Goal: Task Accomplishment & Management: Manage account settings

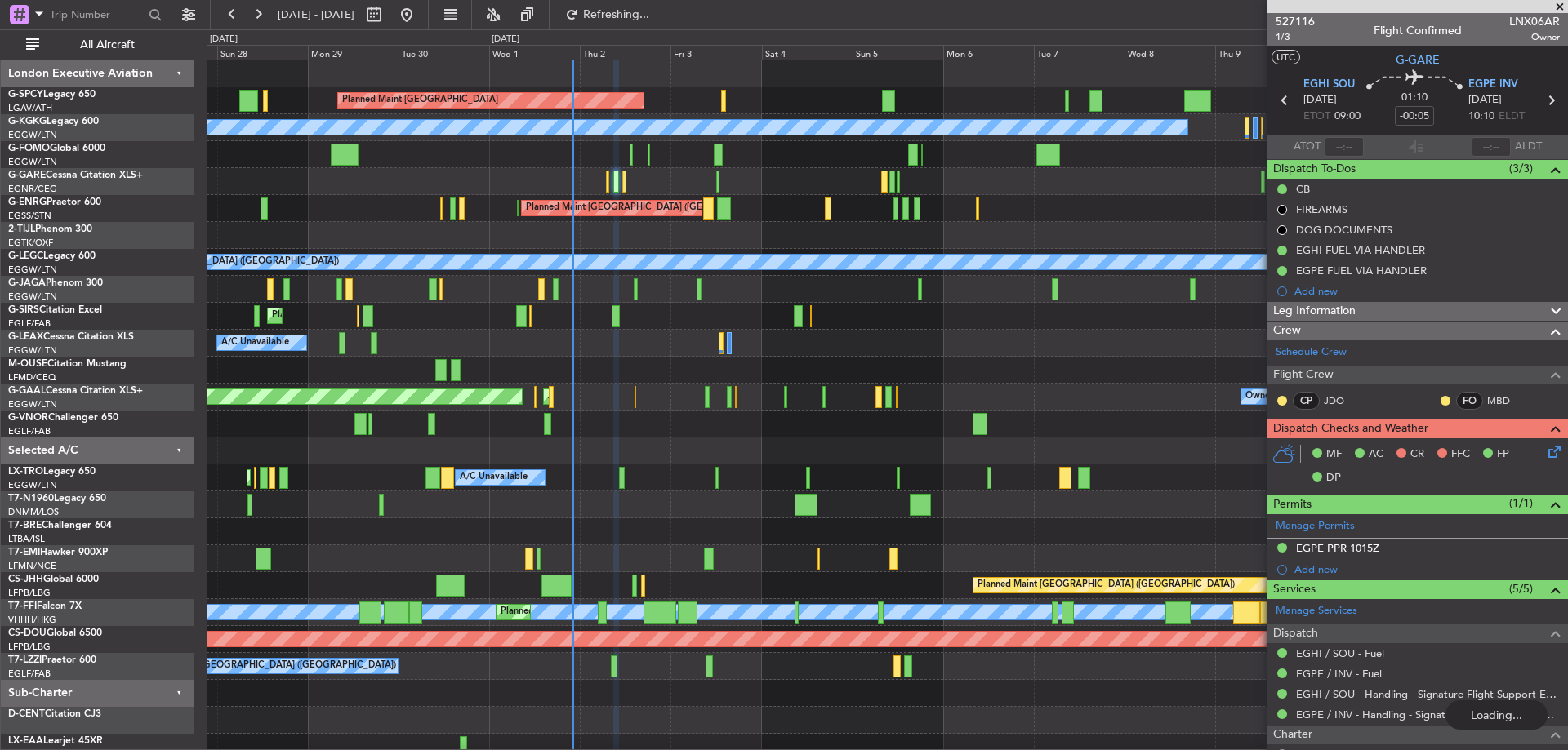
scroll to position [286, 0]
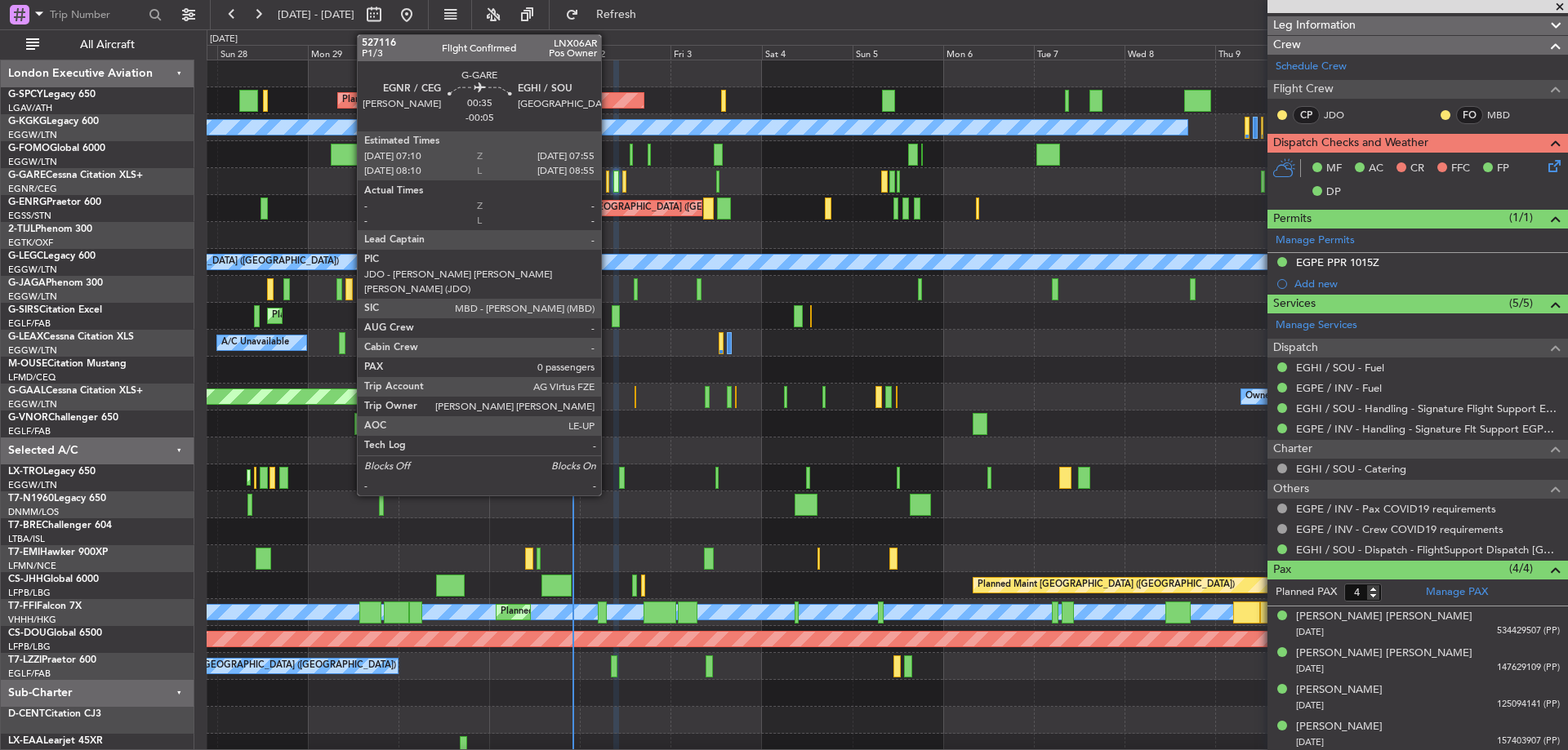
click at [608, 183] on div at bounding box center [607, 181] width 3 height 22
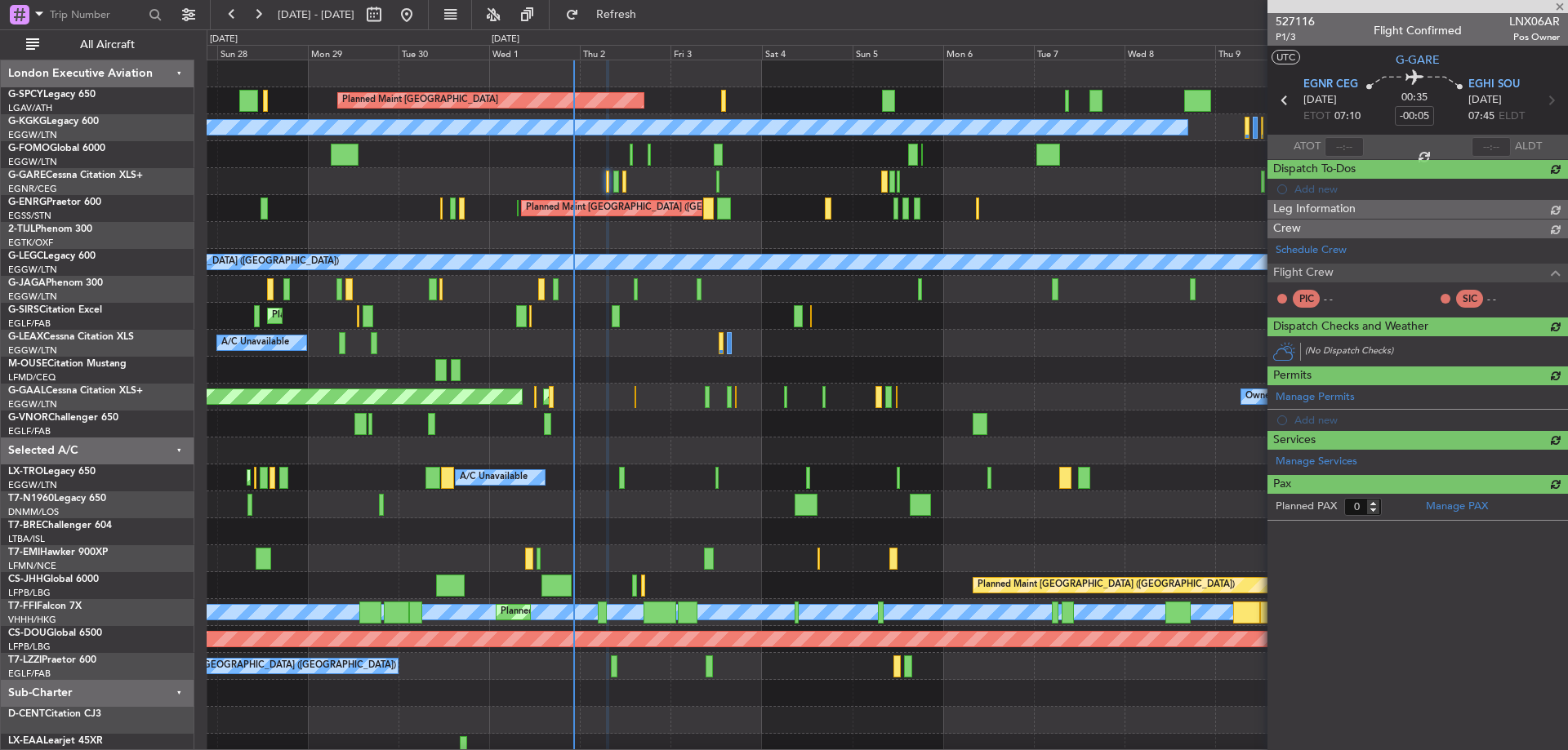
scroll to position [0, 0]
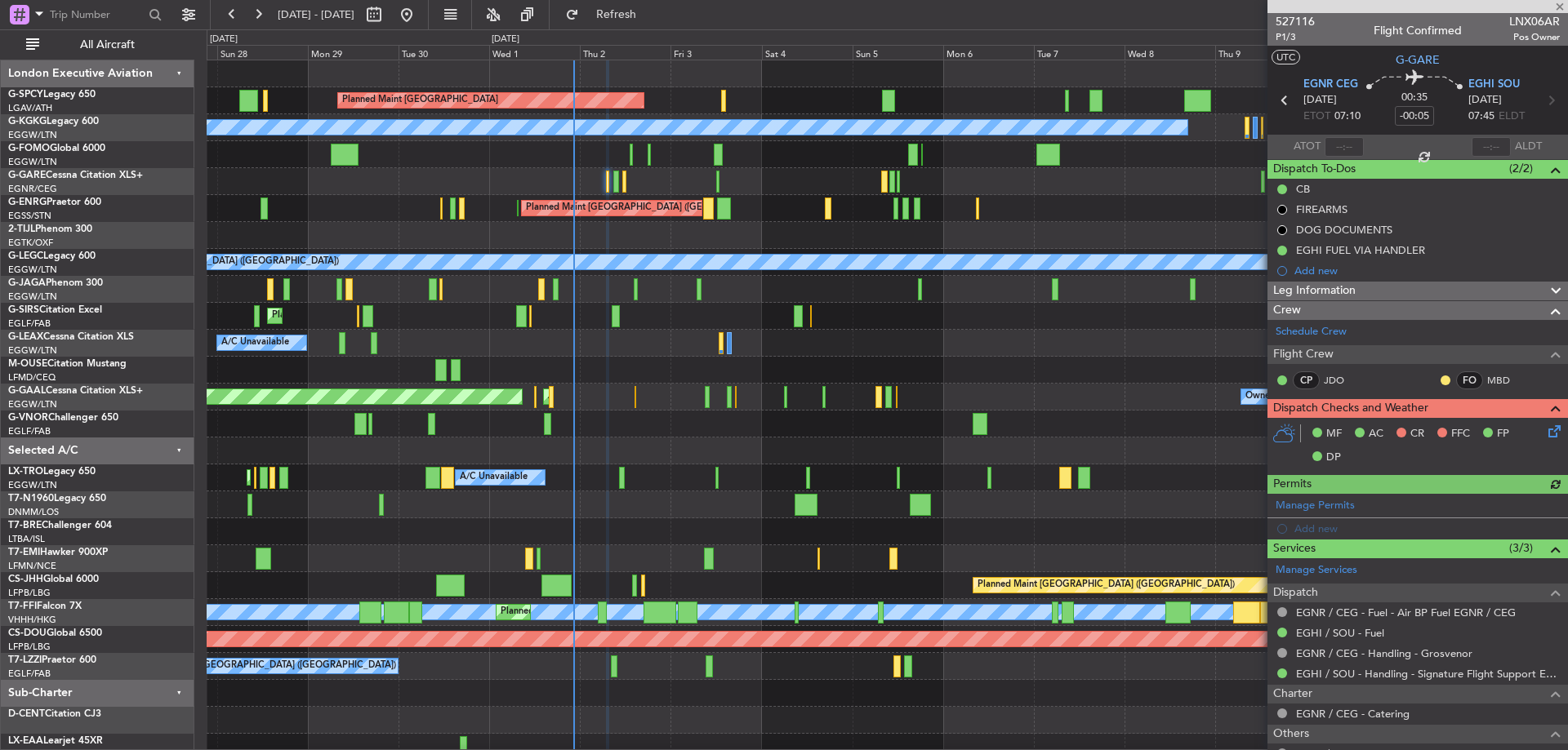
click at [1546, 432] on icon at bounding box center [1552, 428] width 13 height 13
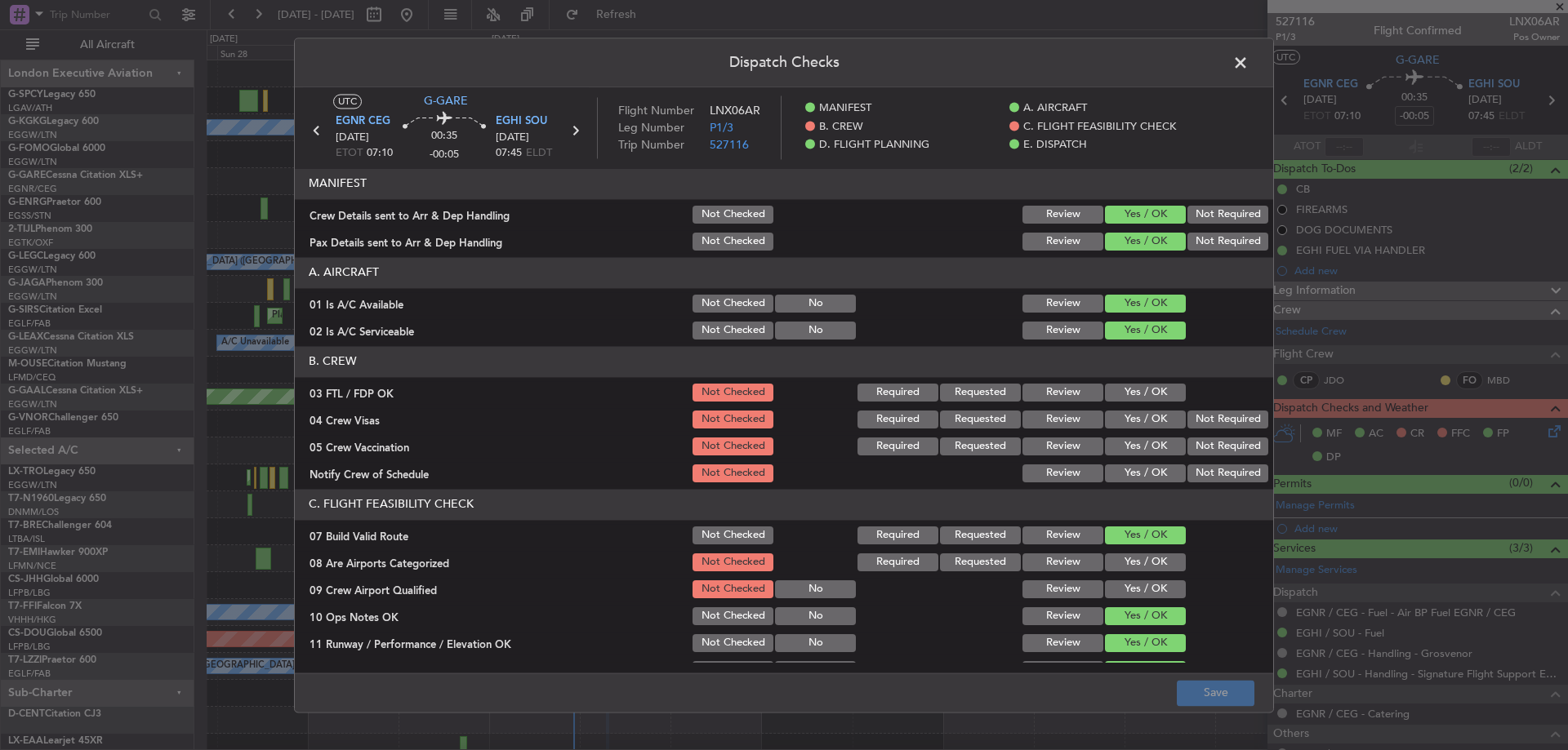
drag, startPoint x: 1132, startPoint y: 389, endPoint x: 1147, endPoint y: 391, distance: 15.1
click at [1132, 390] on button "Yes / OK" at bounding box center [1145, 392] width 80 height 18
click at [1220, 418] on button "Not Required" at bounding box center [1227, 419] width 80 height 18
click at [1223, 449] on button "Not Required" at bounding box center [1227, 446] width 80 height 18
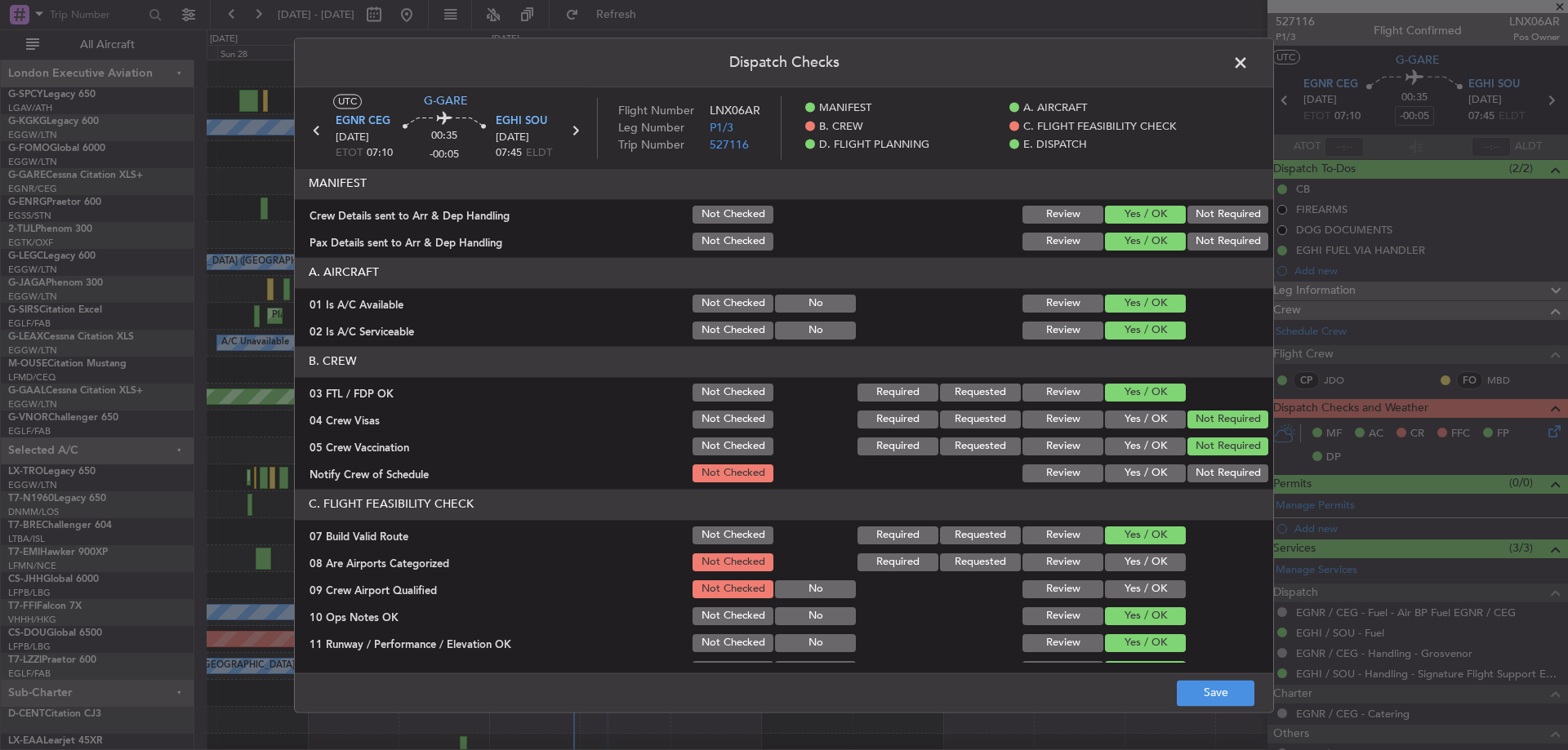
click at [1141, 482] on button "Yes / OK" at bounding box center [1145, 473] width 80 height 18
drag, startPoint x: 1155, startPoint y: 567, endPoint x: 1150, endPoint y: 588, distance: 21.6
click at [1155, 569] on button "Yes / OK" at bounding box center [1145, 562] width 80 height 18
click at [1150, 590] on button "Yes / OK" at bounding box center [1145, 589] width 80 height 18
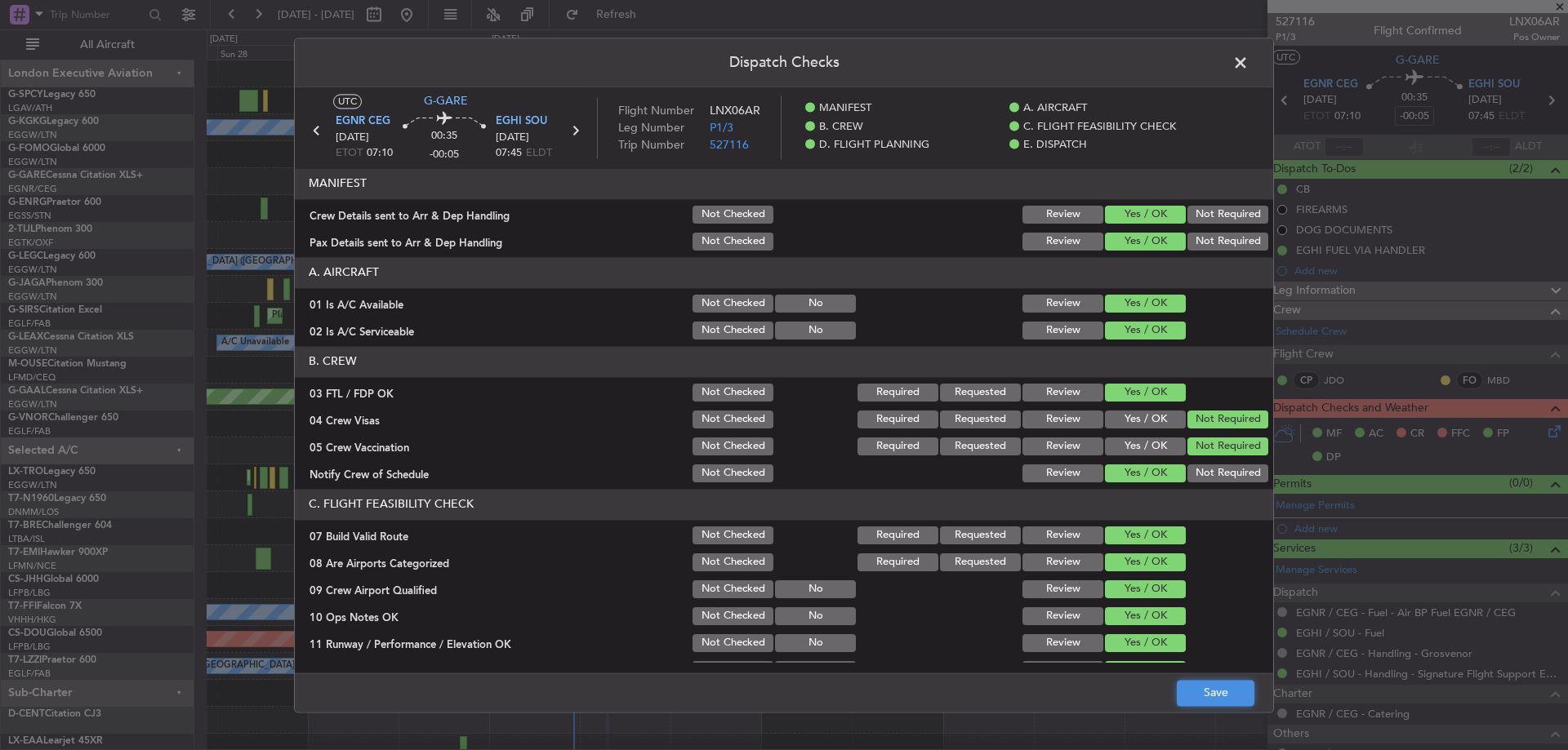
click at [1213, 690] on button "Save" at bounding box center [1215, 693] width 78 height 26
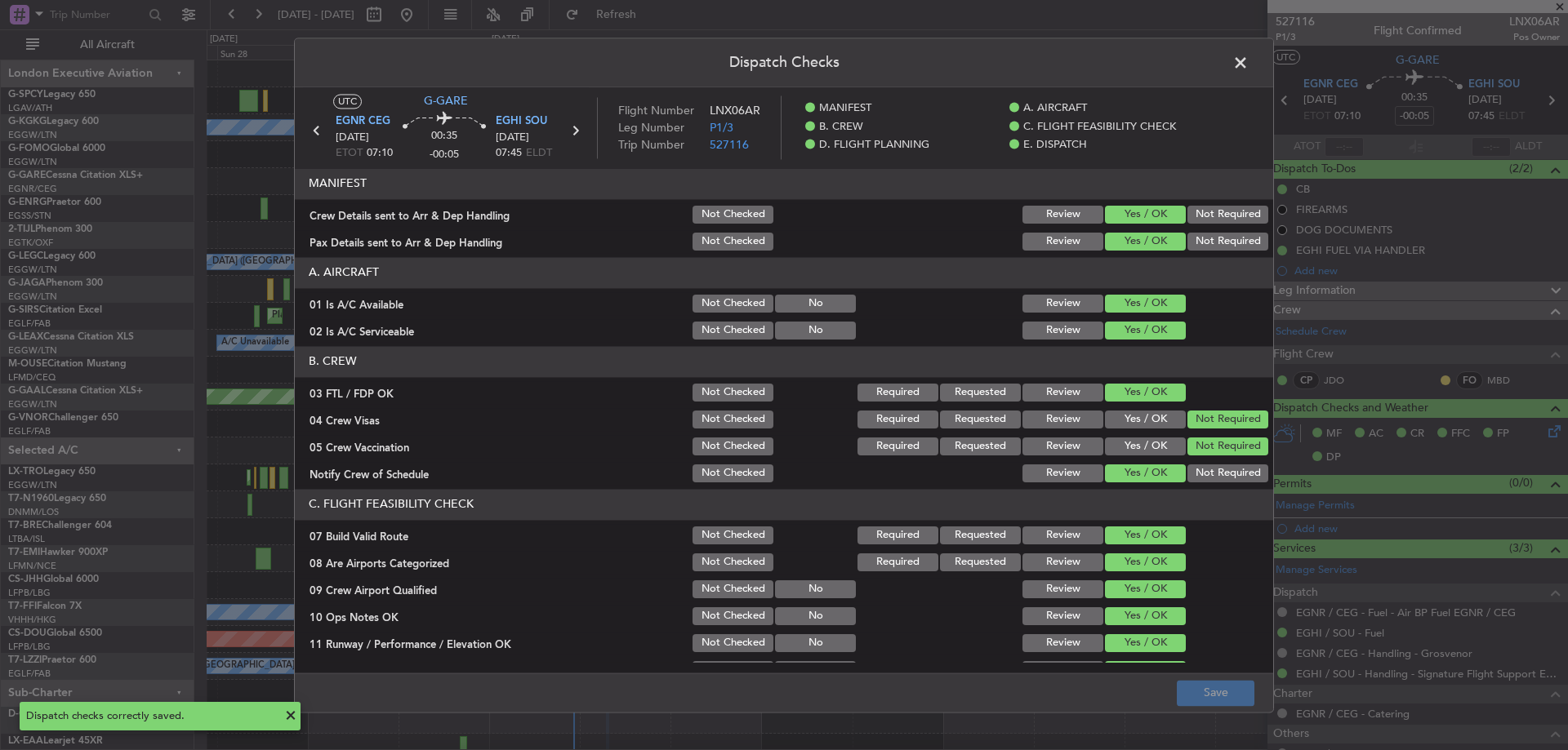
drag, startPoint x: 1237, startPoint y: 56, endPoint x: 1227, endPoint y: 61, distance: 11.2
click at [1249, 57] on span at bounding box center [1249, 66] width 0 height 33
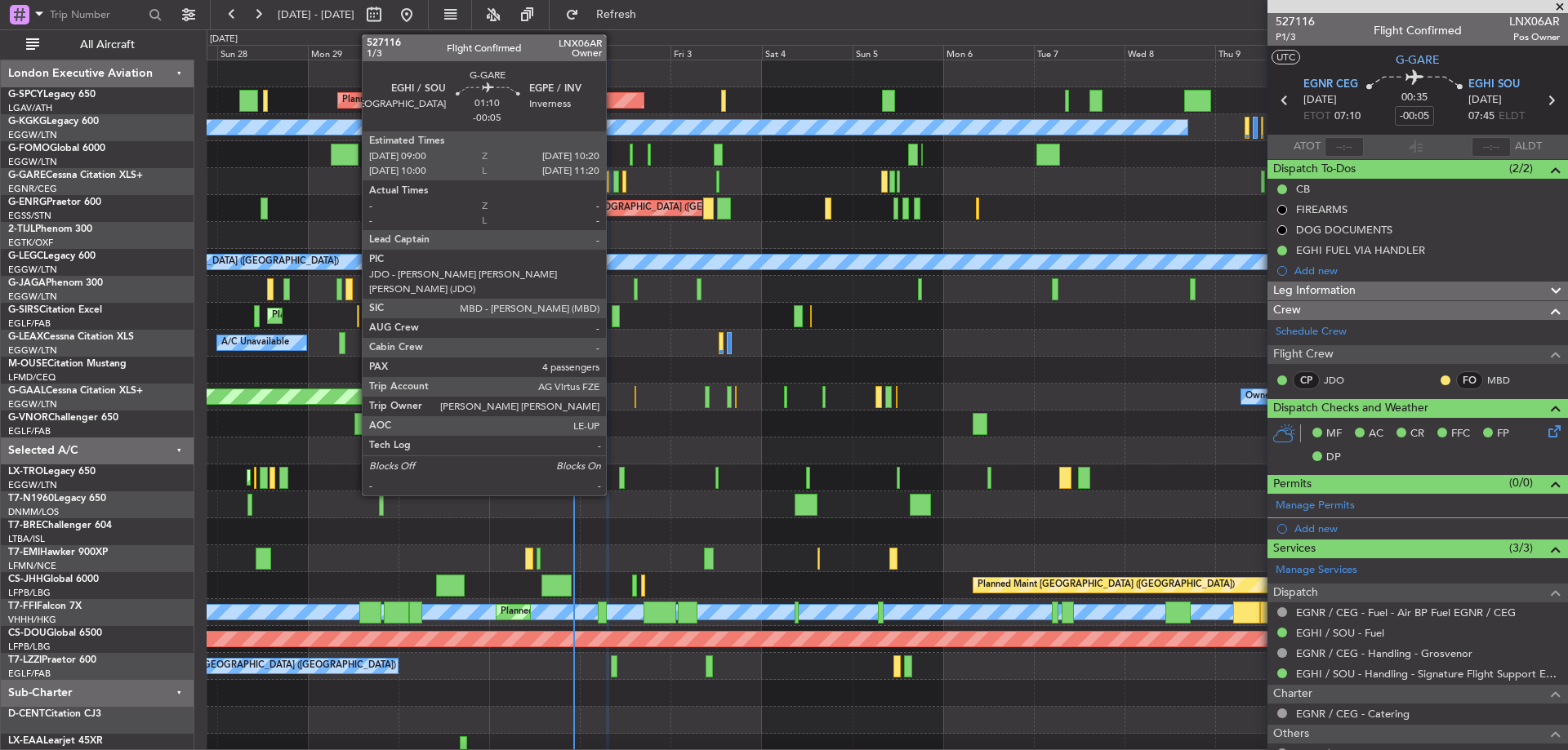
click at [614, 180] on div at bounding box center [617, 181] width 6 height 22
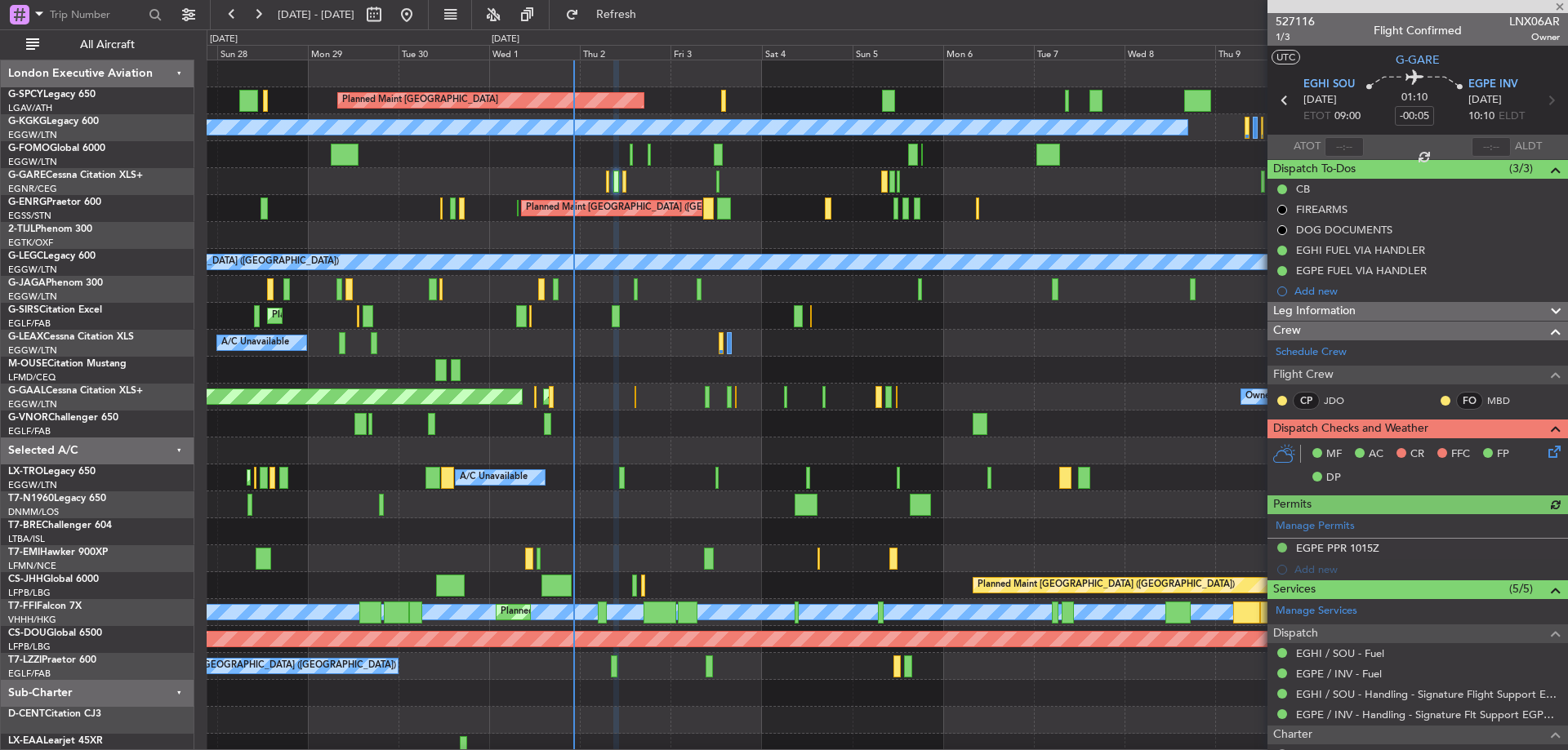
click at [1552, 455] on div "MF AC CR FFC FP DP" at bounding box center [1417, 467] width 300 height 56
click at [1546, 453] on icon at bounding box center [1552, 449] width 13 height 13
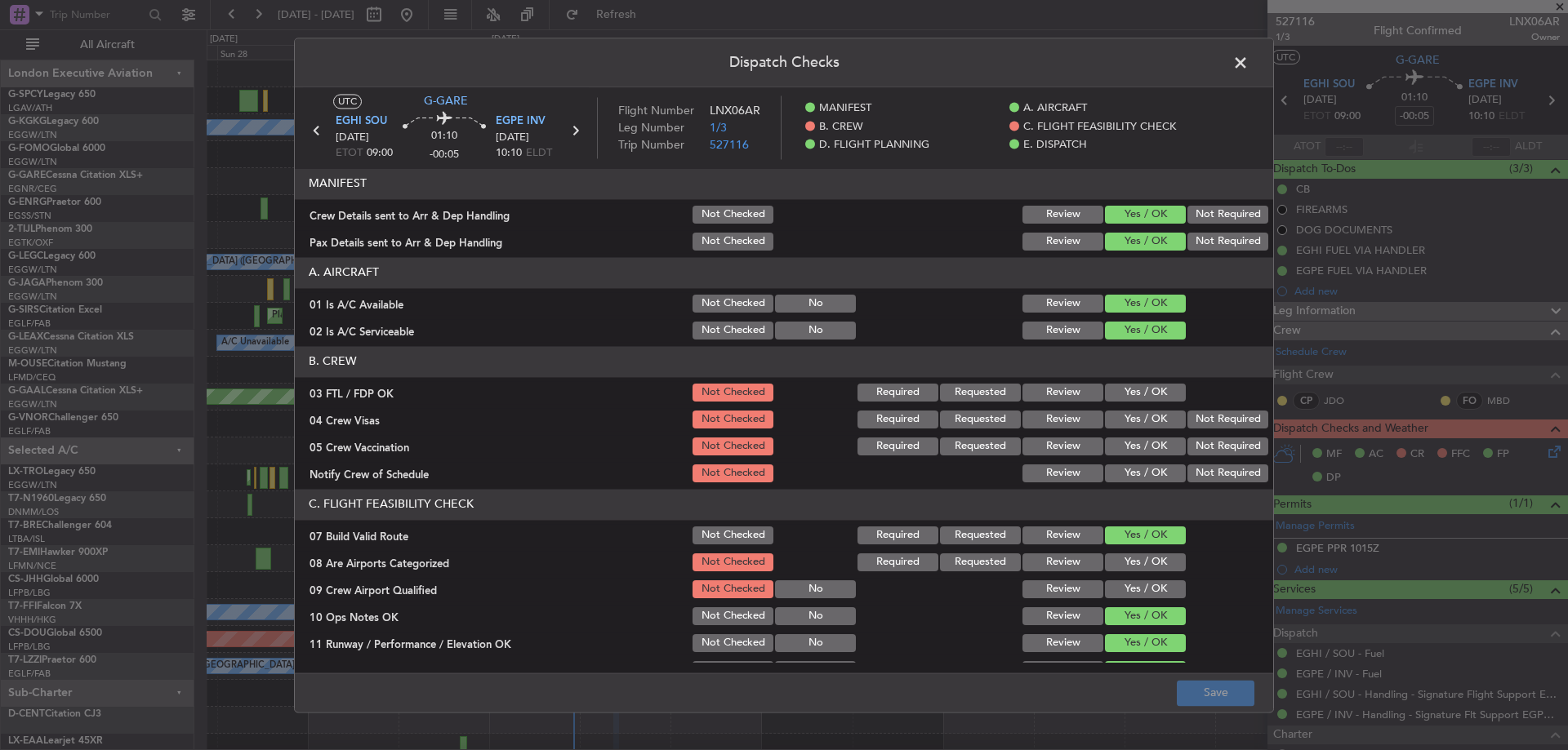
click at [1153, 393] on button "Yes / OK" at bounding box center [1145, 392] width 80 height 18
click at [1207, 411] on button "Not Required" at bounding box center [1227, 419] width 80 height 18
click at [1220, 446] on button "Not Required" at bounding box center [1227, 446] width 80 height 18
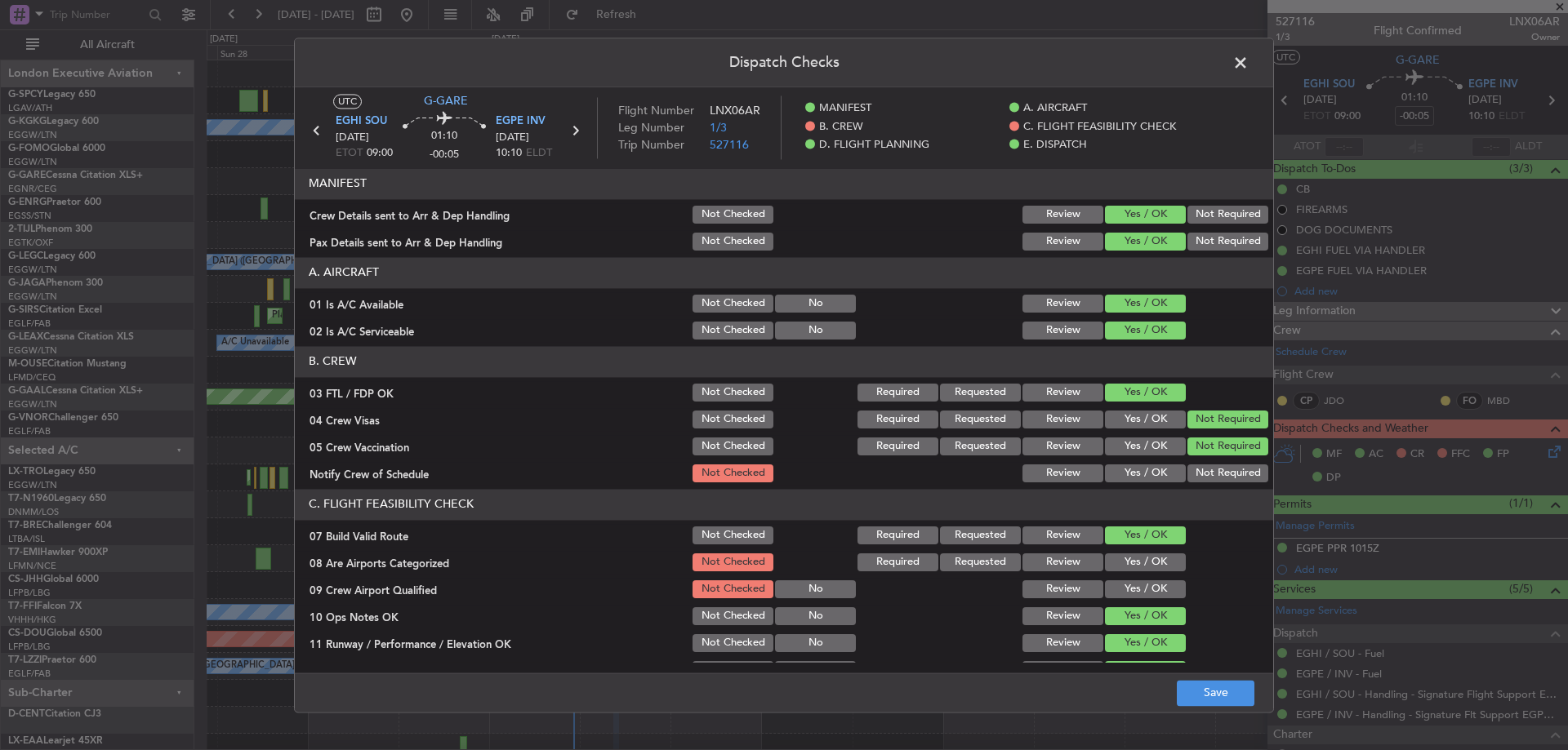
click at [1109, 478] on button "Yes / OK" at bounding box center [1145, 473] width 80 height 18
click at [1140, 563] on button "Yes / OK" at bounding box center [1145, 562] width 80 height 18
drag, startPoint x: 1140, startPoint y: 589, endPoint x: 1160, endPoint y: 645, distance: 59.5
click at [1140, 591] on button "Yes / OK" at bounding box center [1145, 589] width 80 height 18
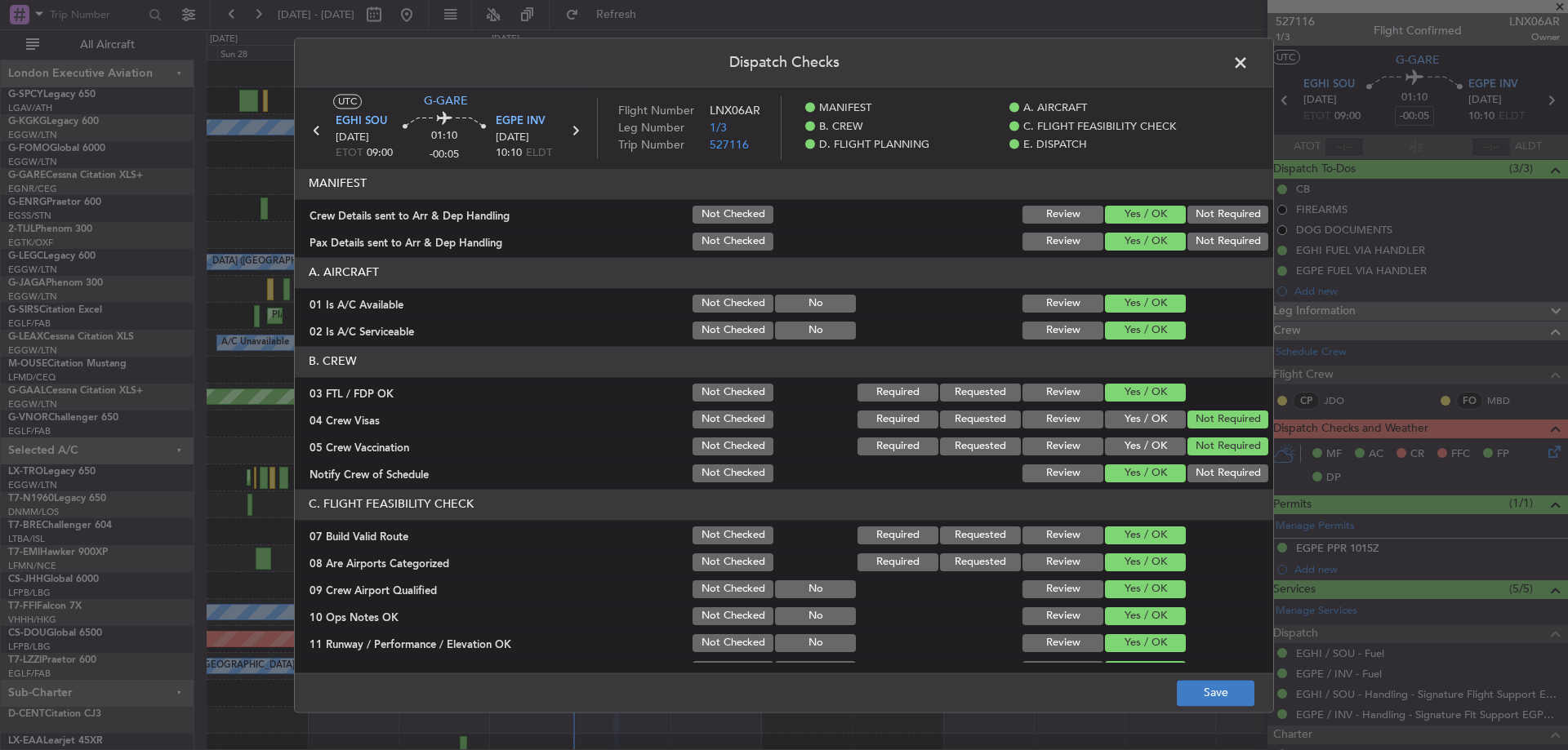
drag, startPoint x: 1180, startPoint y: 678, endPoint x: 1206, endPoint y: 696, distance: 31.6
click at [1181, 680] on footer "Save" at bounding box center [784, 692] width 979 height 39
click at [1206, 696] on button "Save" at bounding box center [1215, 693] width 78 height 26
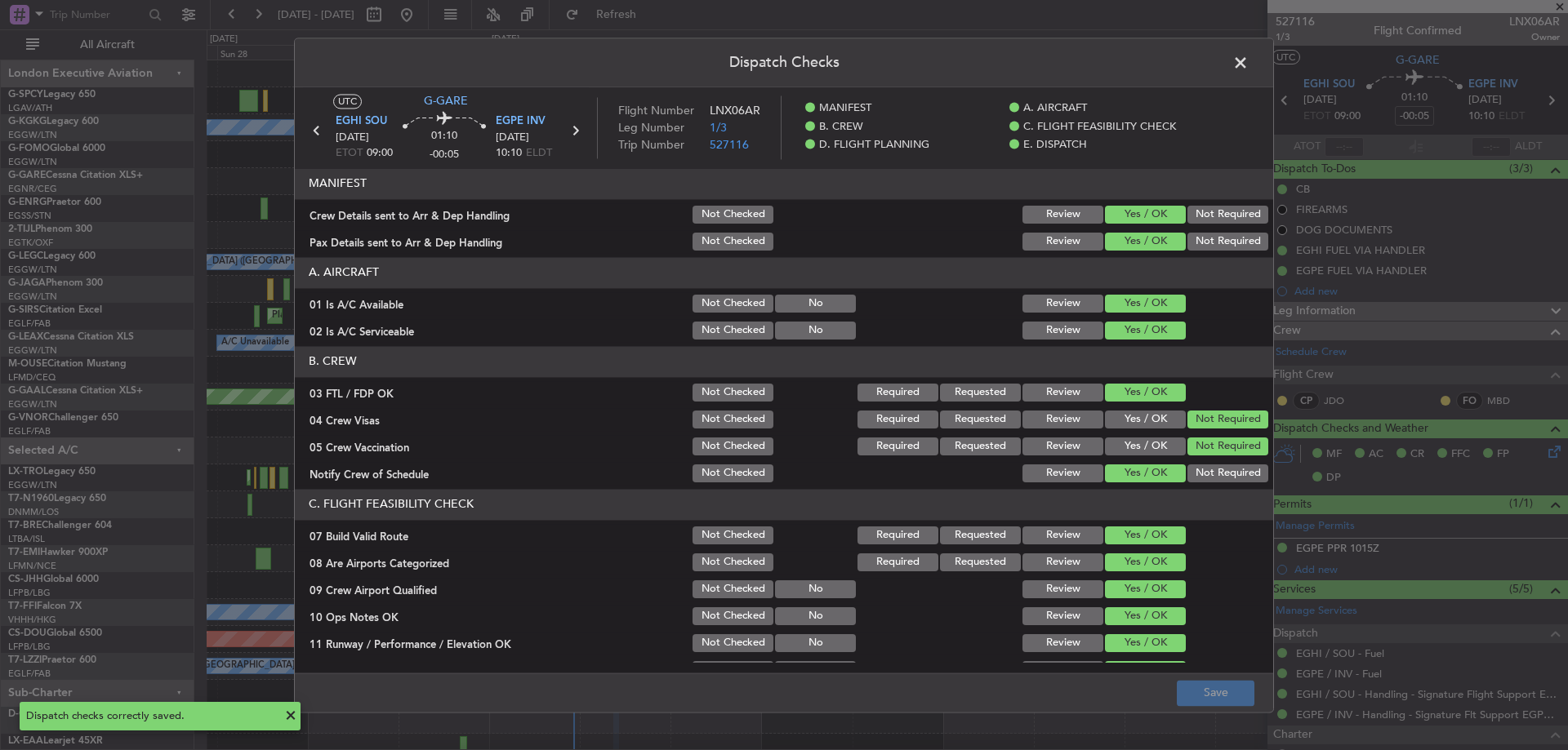
click at [1249, 60] on span at bounding box center [1249, 66] width 0 height 33
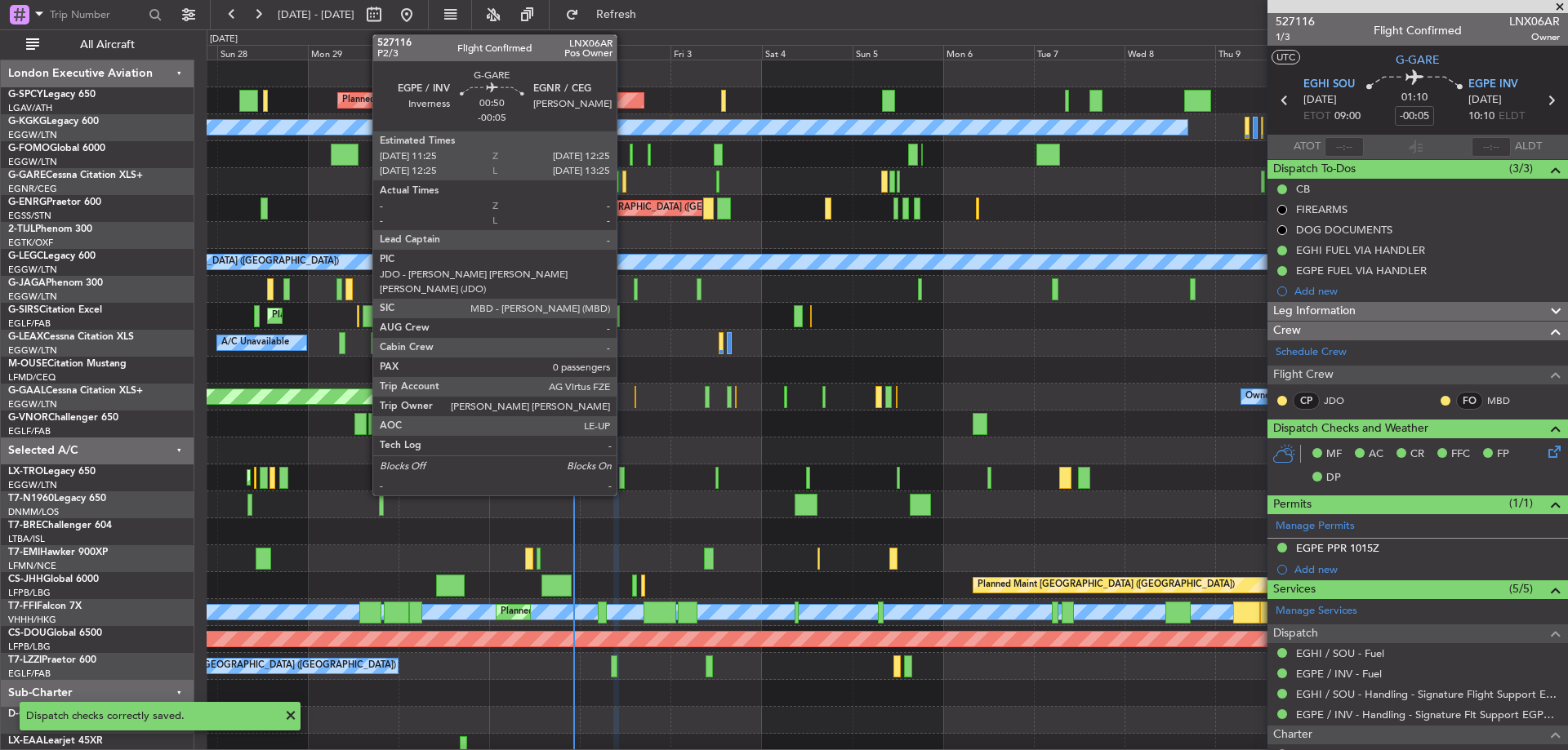
click at [624, 179] on div at bounding box center [624, 181] width 4 height 22
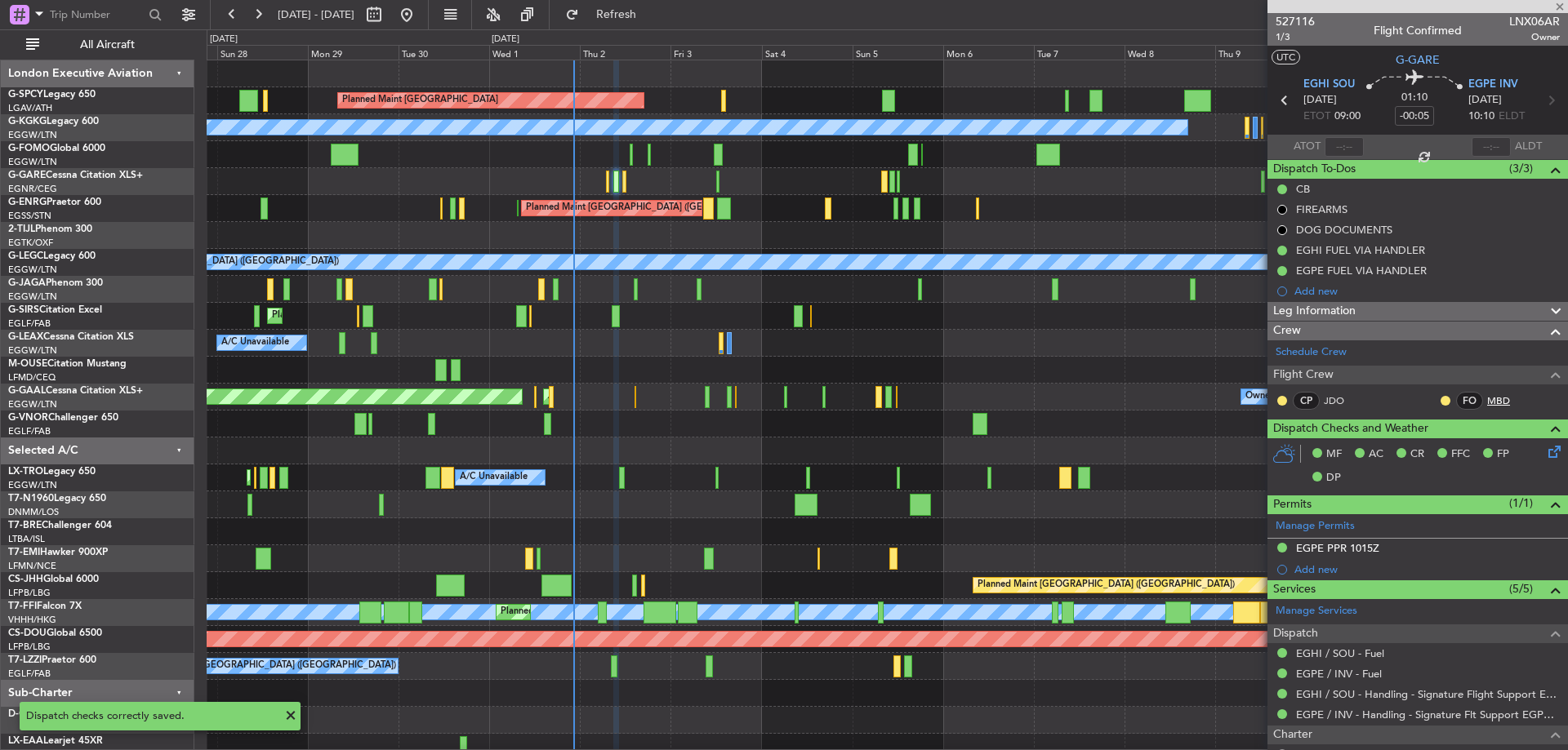
type input "0"
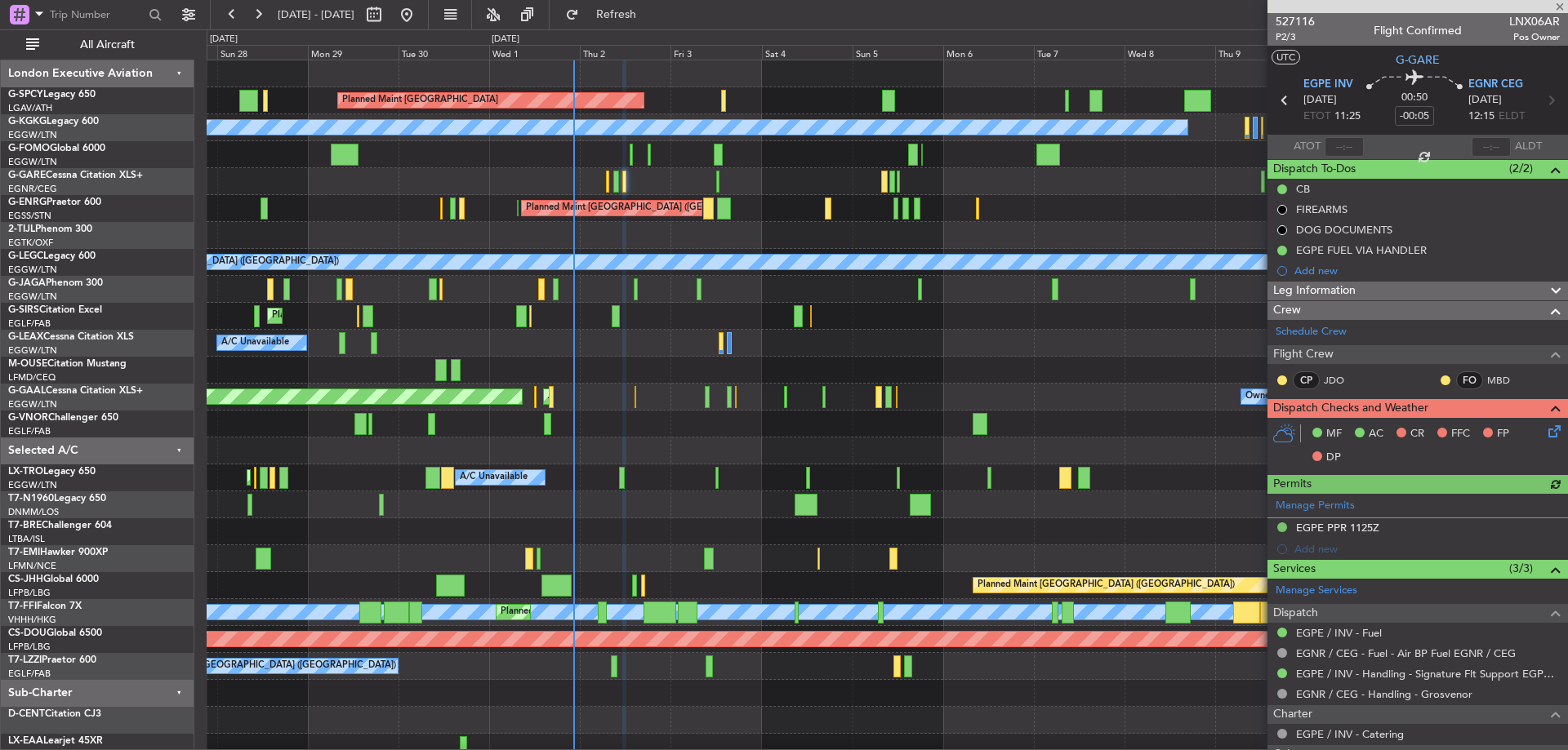
click at [1546, 434] on icon at bounding box center [1552, 428] width 13 height 13
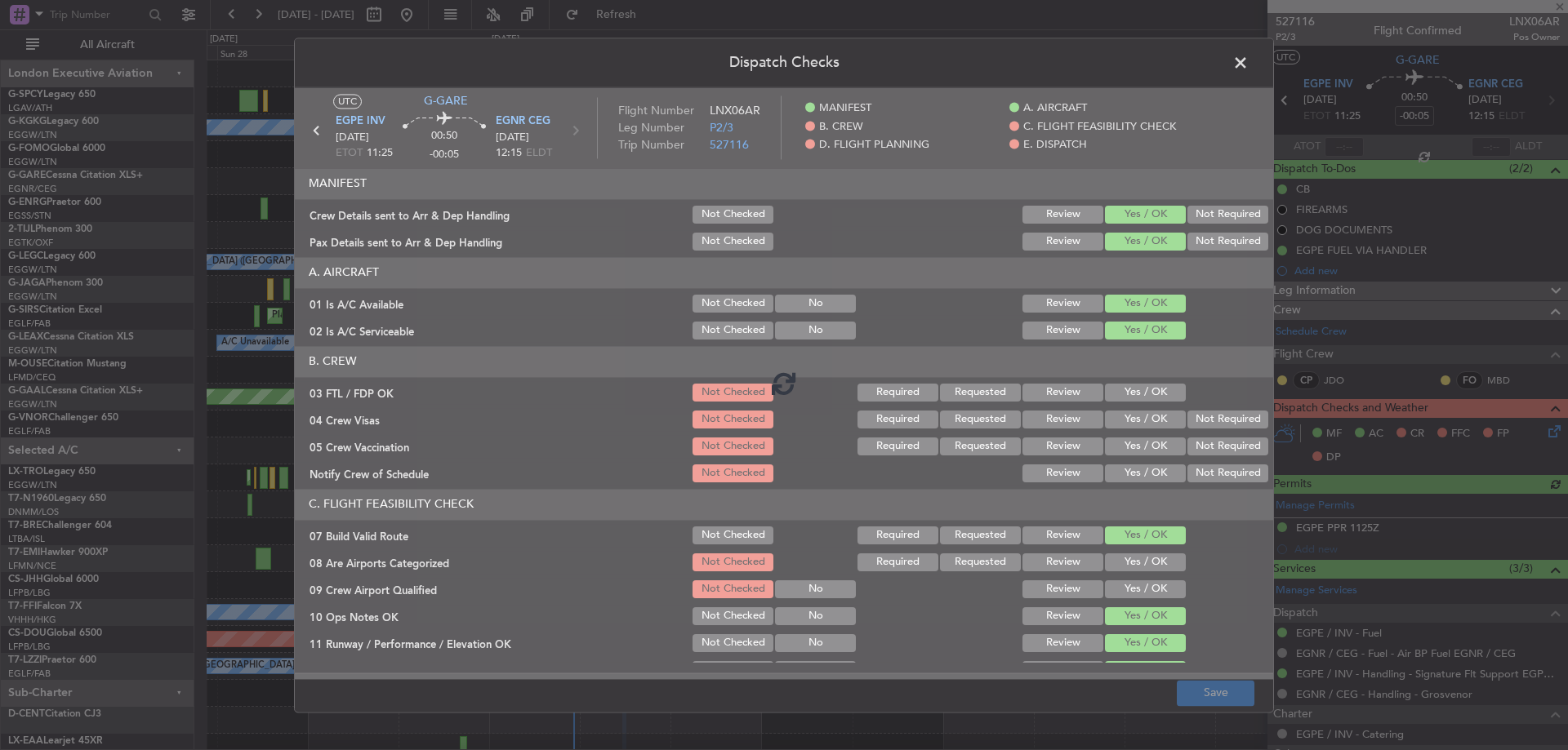
click at [1113, 391] on div at bounding box center [784, 382] width 979 height 592
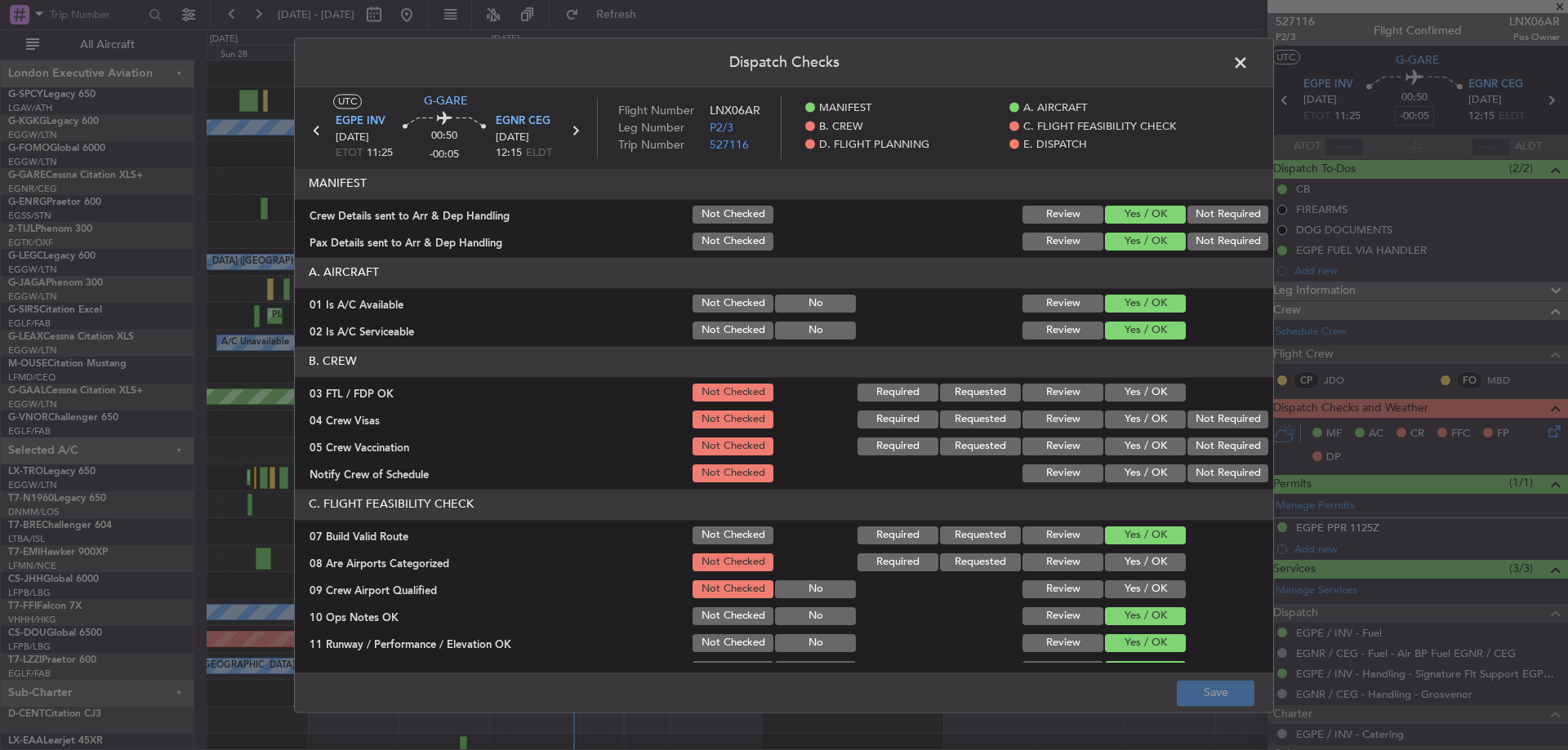
drag, startPoint x: 1140, startPoint y: 392, endPoint x: 1179, endPoint y: 407, distance: 41.8
click at [1142, 393] on button "Yes / OK" at bounding box center [1145, 392] width 80 height 18
click at [1207, 419] on button "Not Required" at bounding box center [1227, 419] width 80 height 18
drag, startPoint x: 1205, startPoint y: 440, endPoint x: 1167, endPoint y: 461, distance: 43.4
click at [1204, 442] on button "Not Required" at bounding box center [1227, 446] width 80 height 18
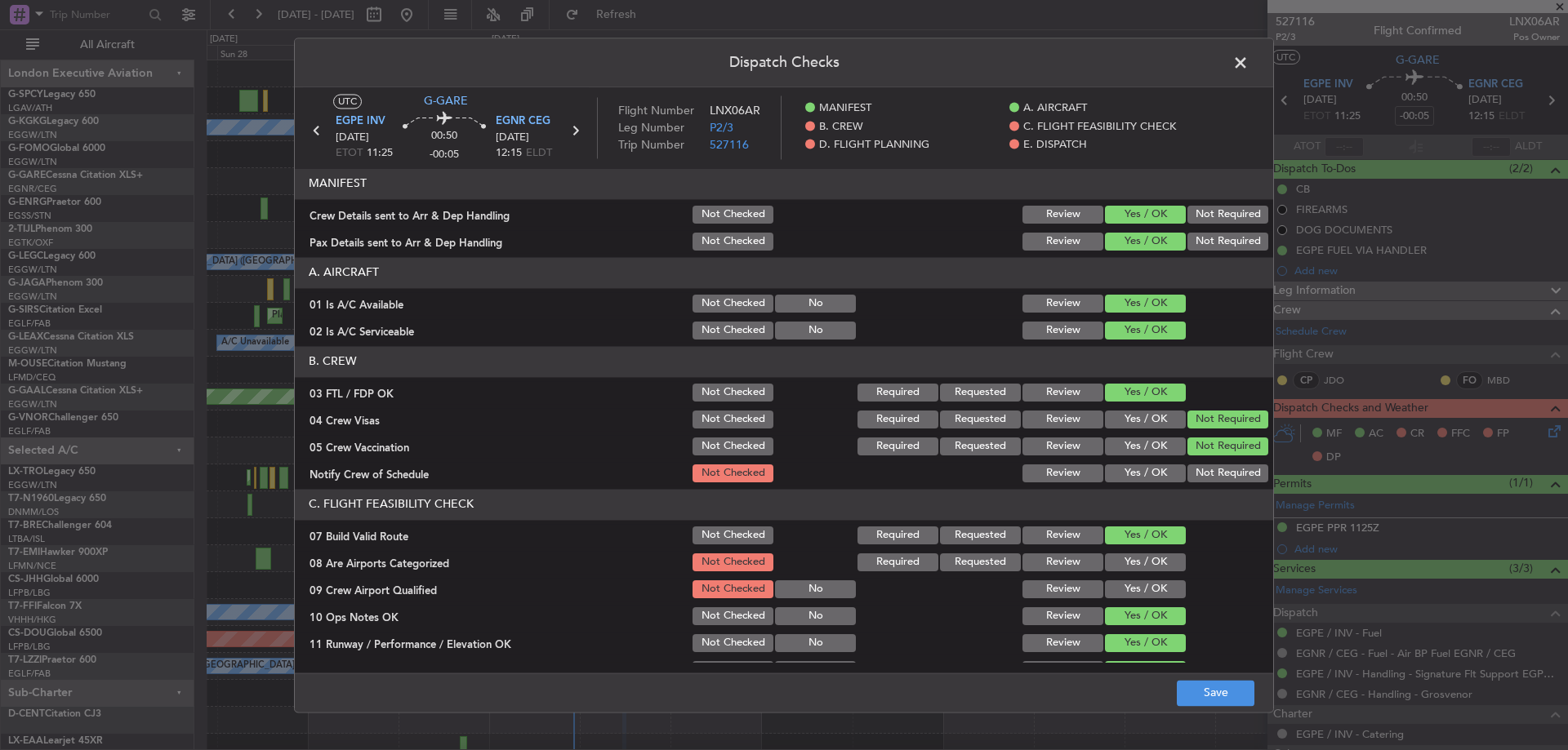
click at [1152, 467] on button "Yes / OK" at bounding box center [1145, 473] width 80 height 18
click at [1133, 554] on button "Yes / OK" at bounding box center [1145, 562] width 80 height 18
click at [1135, 583] on button "Yes / OK" at bounding box center [1145, 589] width 80 height 18
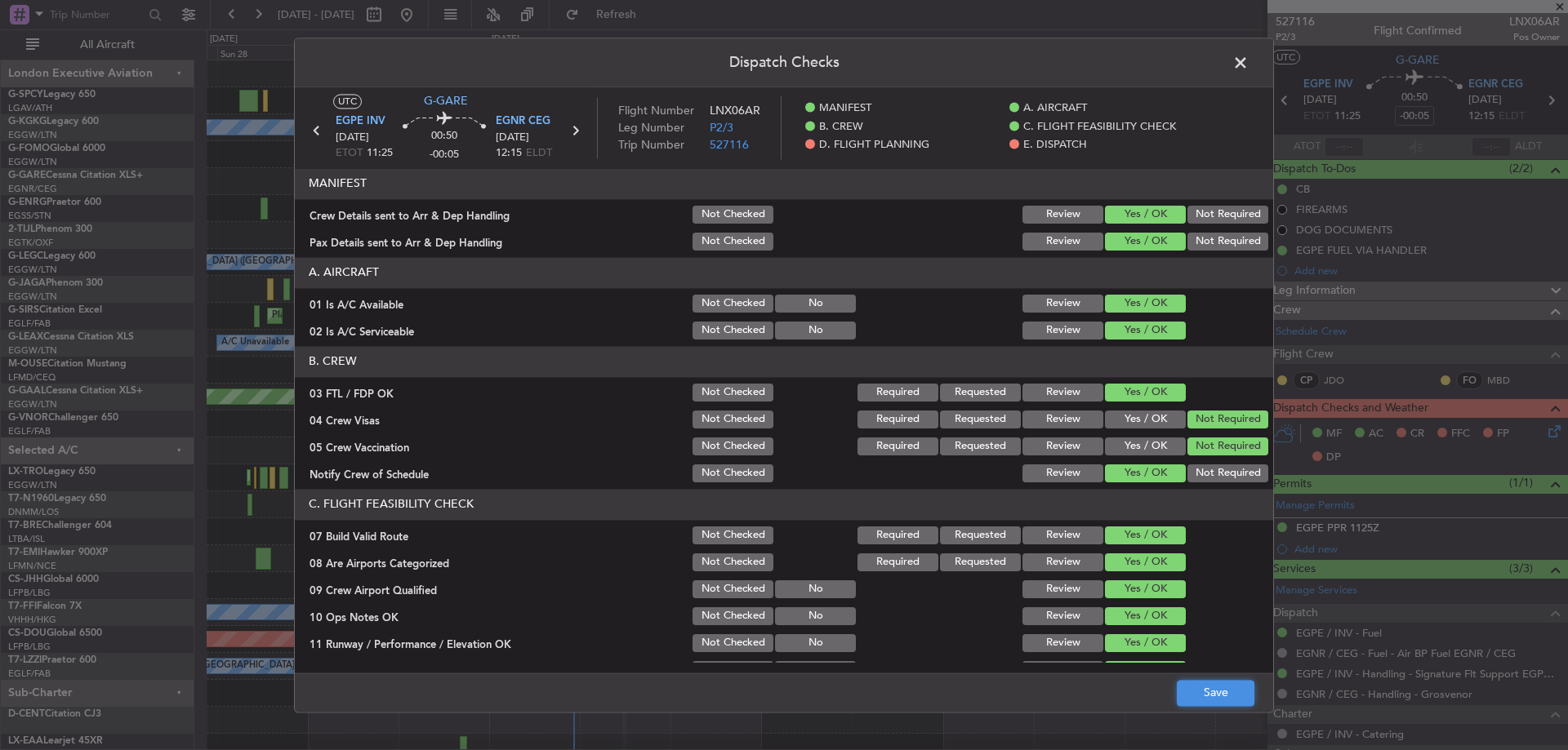
click at [1215, 700] on button "Save" at bounding box center [1215, 693] width 78 height 26
click at [1249, 61] on span at bounding box center [1249, 66] width 0 height 33
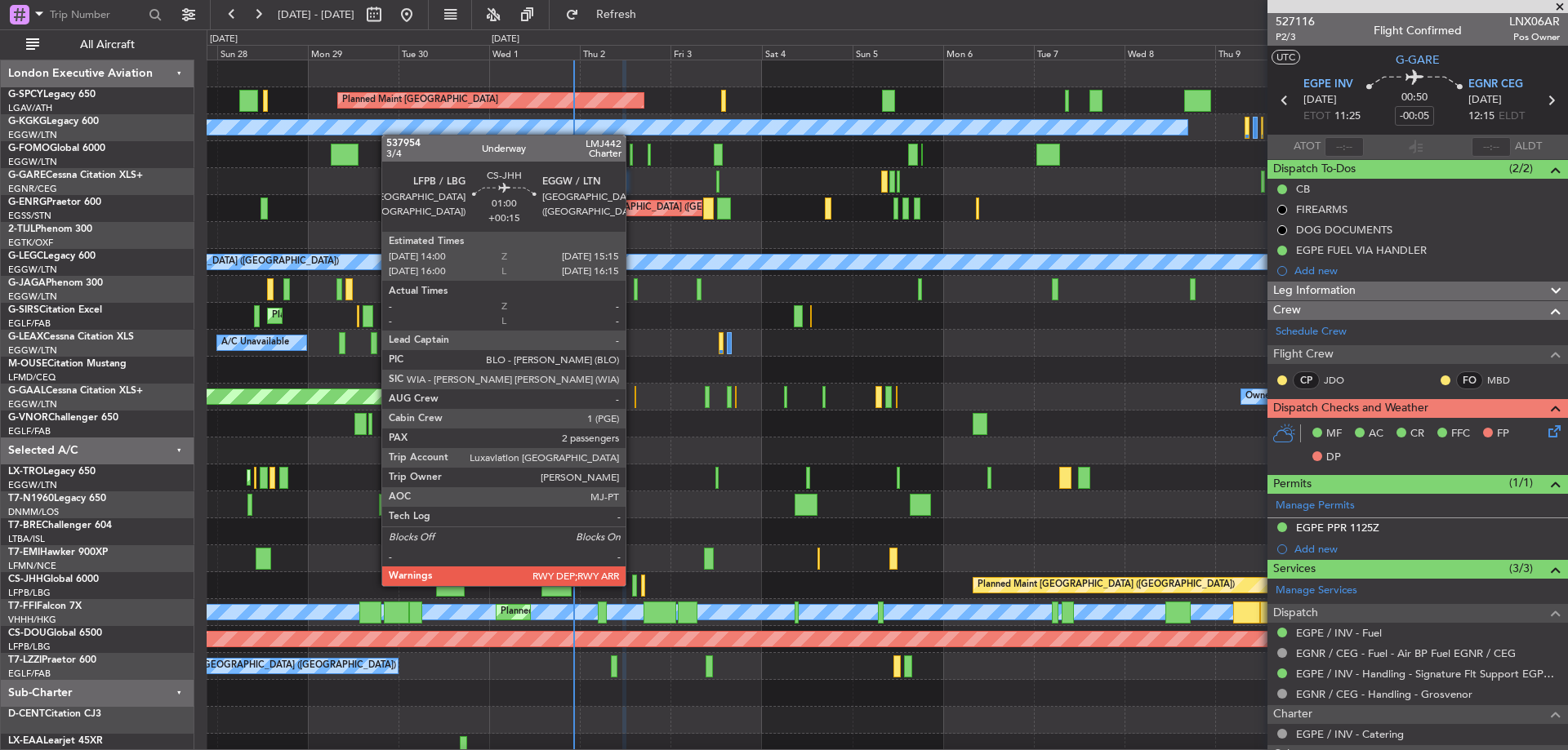
click at [633, 584] on div at bounding box center [634, 586] width 5 height 22
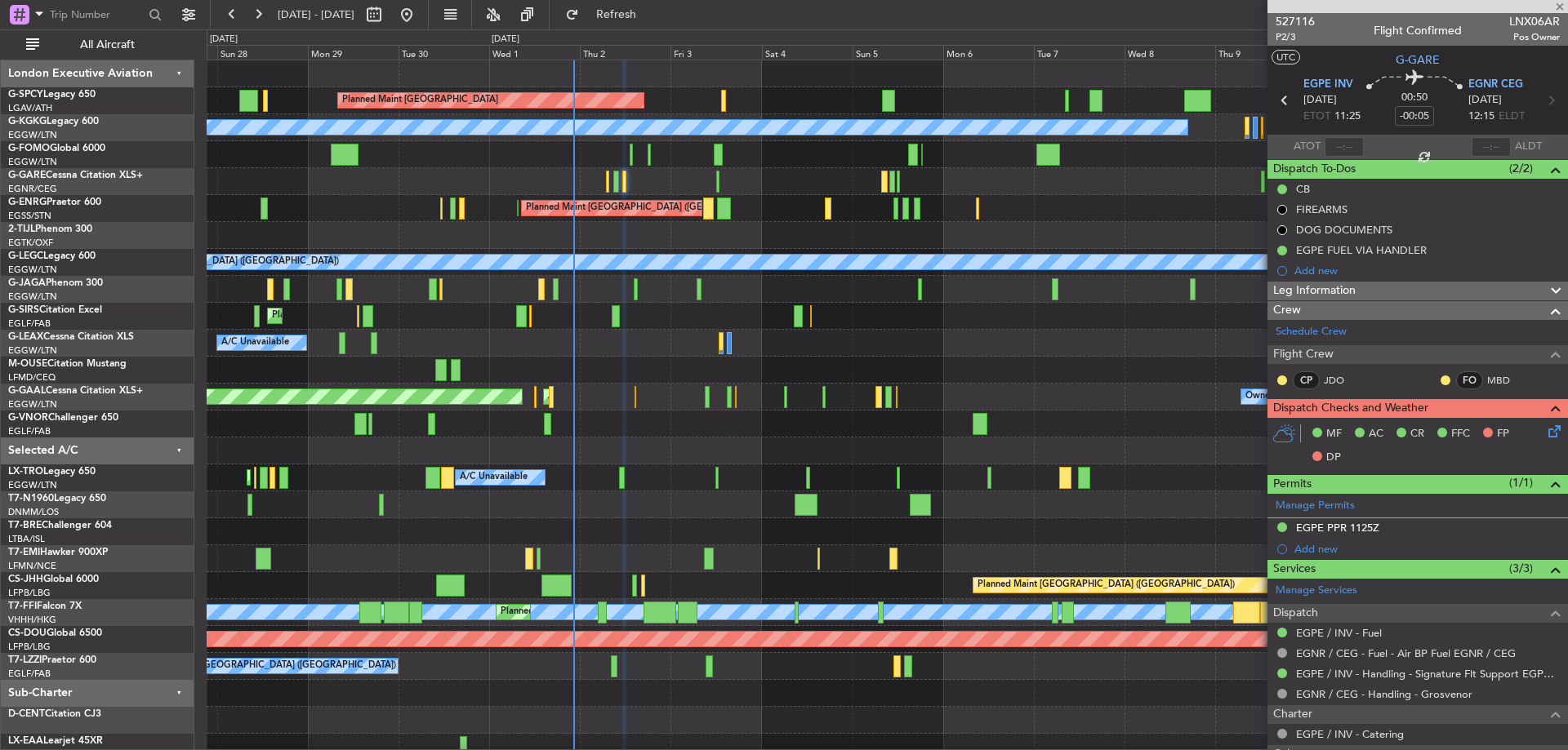
type input "+00:15"
type input "2"
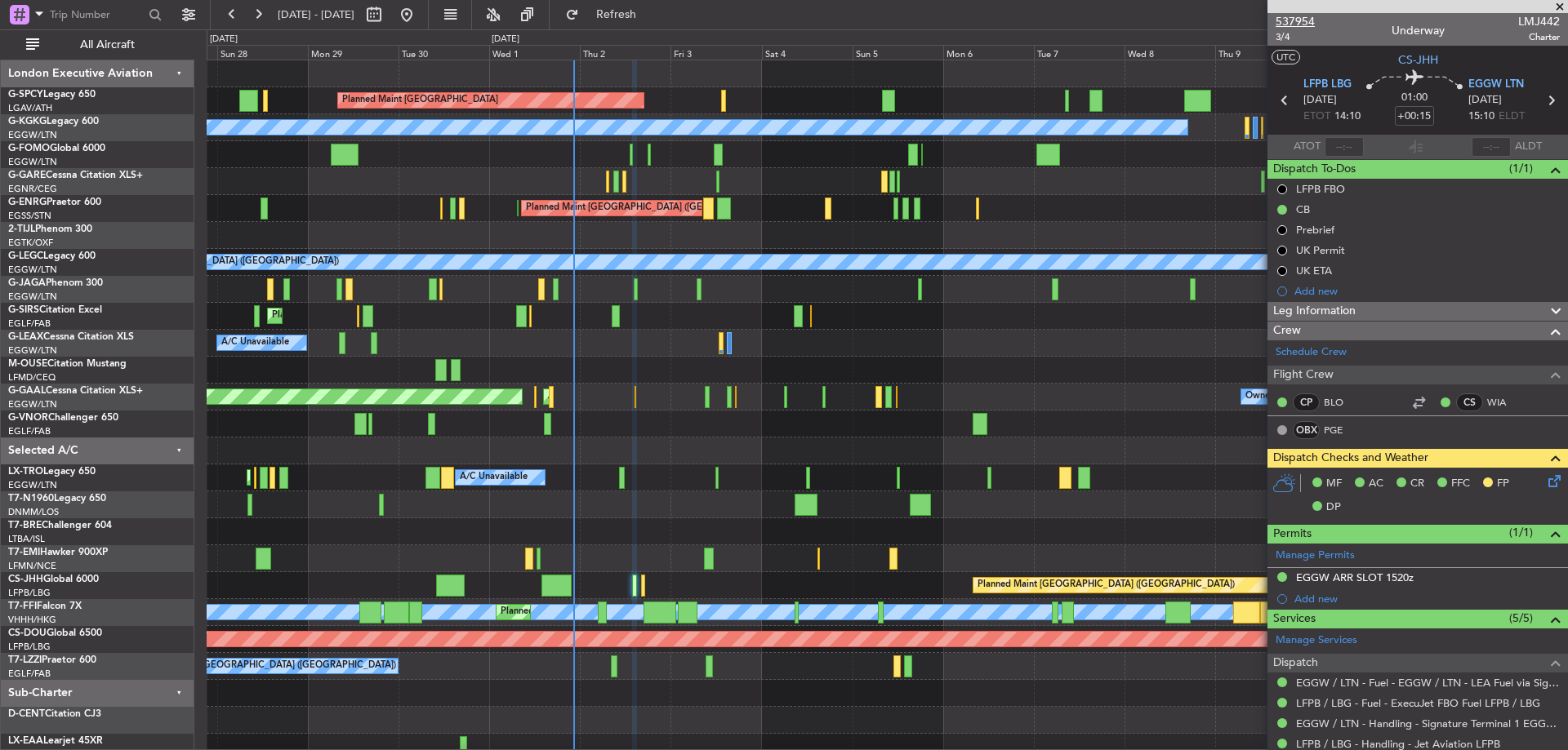
click at [1290, 22] on span "537954" at bounding box center [1296, 22] width 39 height 17
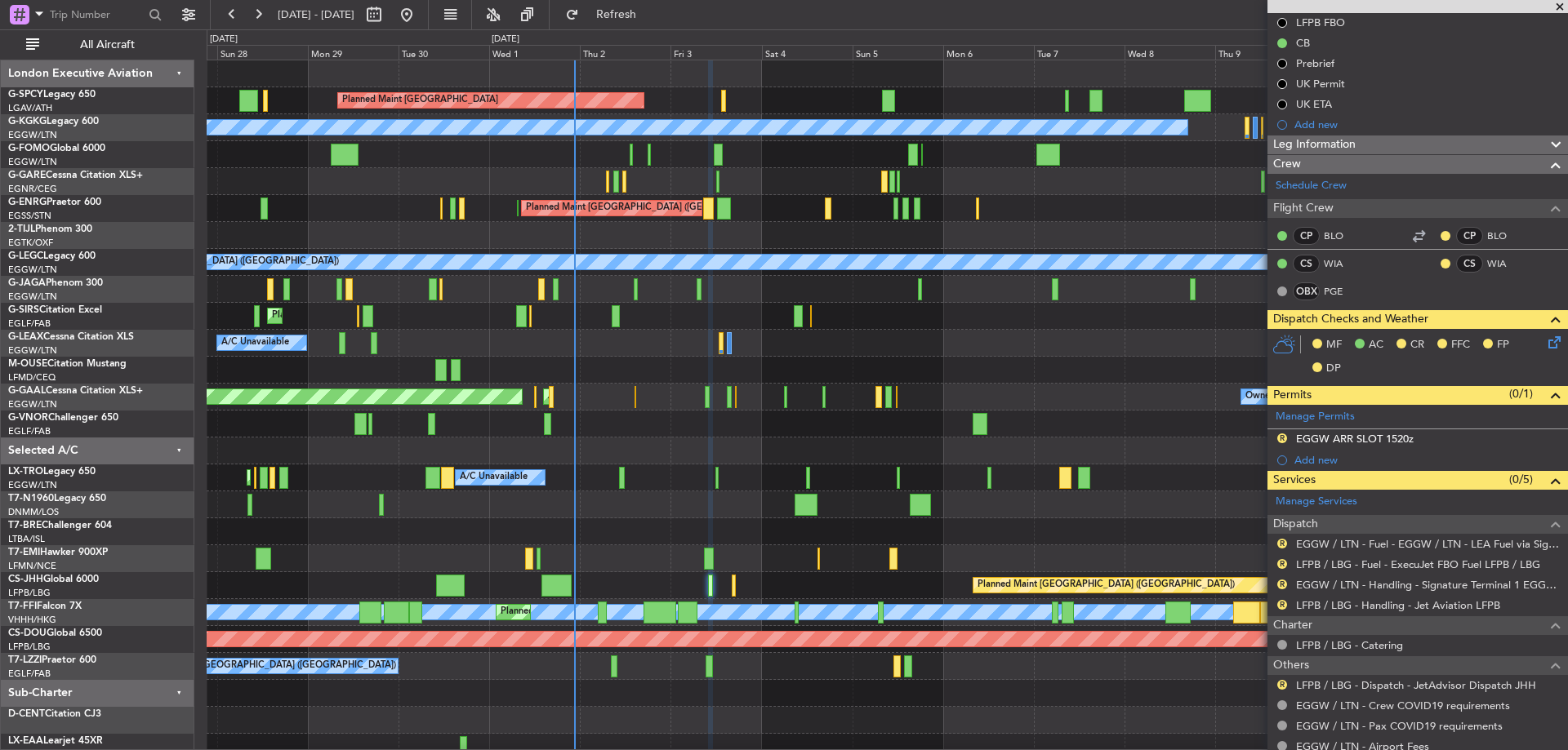
scroll to position [312, 0]
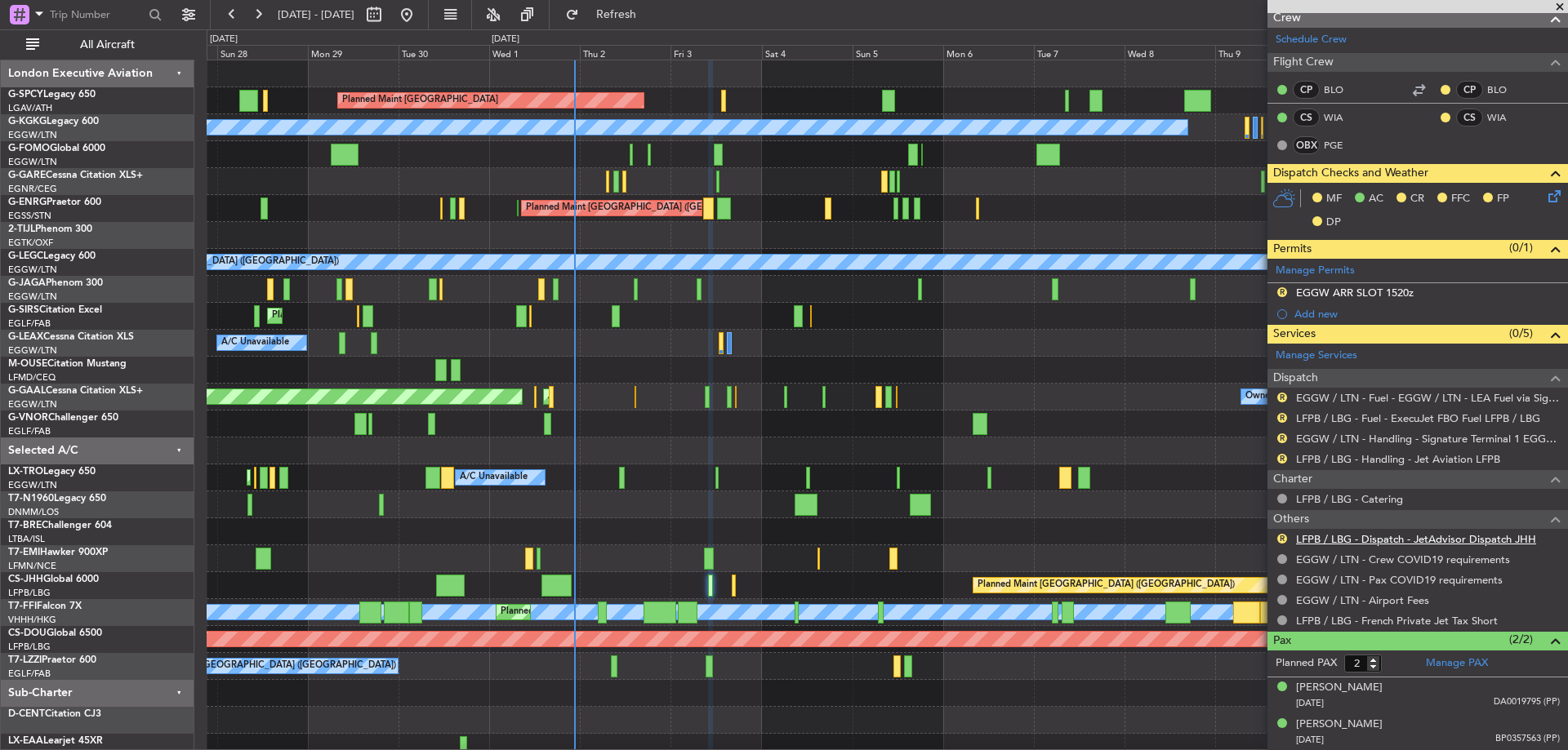
click at [1417, 537] on link "LFPB / LBG - Dispatch - JetAdvisor Dispatch JHH" at bounding box center [1416, 539] width 240 height 14
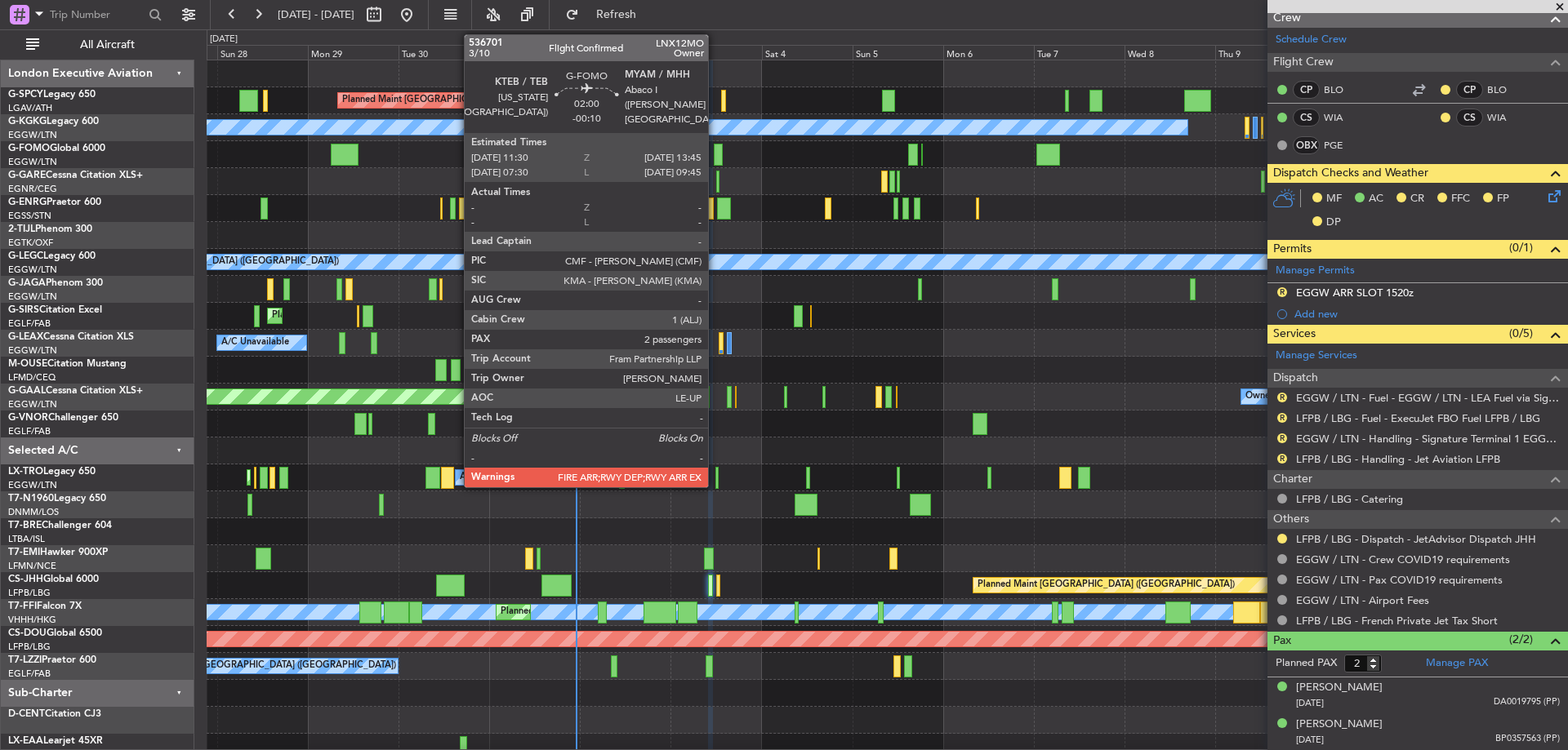
click at [716, 154] on div at bounding box center [719, 155] width 9 height 22
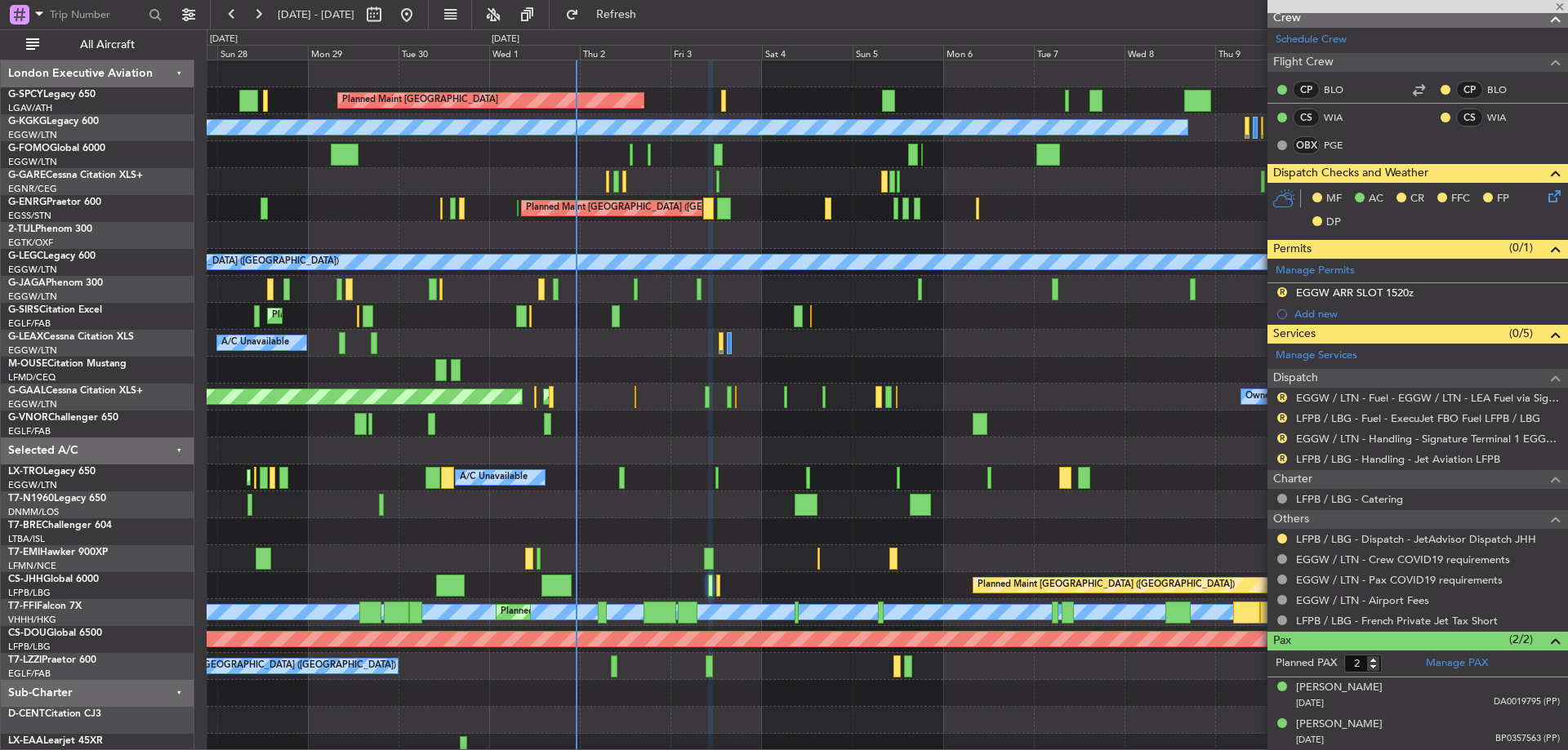
type input "-00:10"
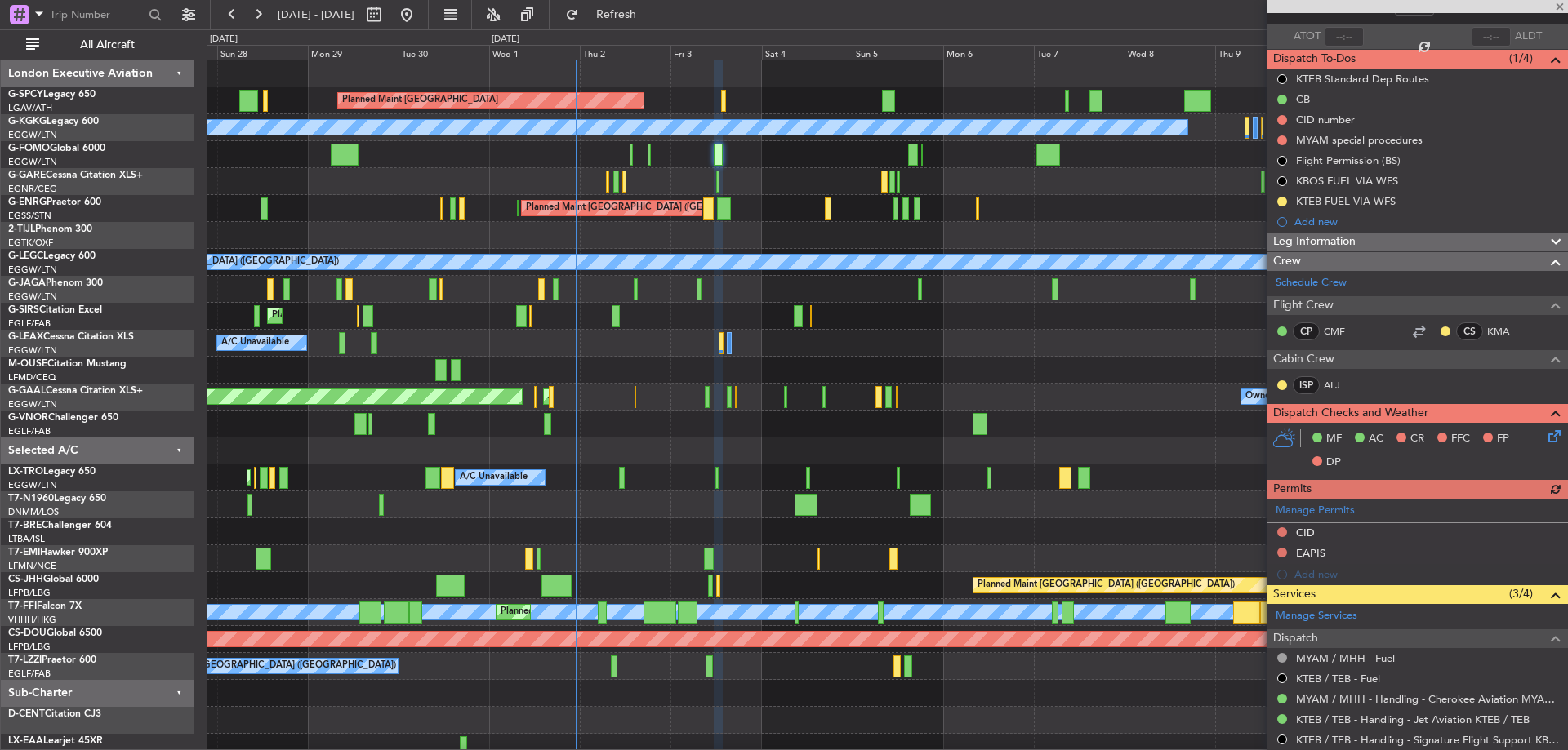
scroll to position [245, 0]
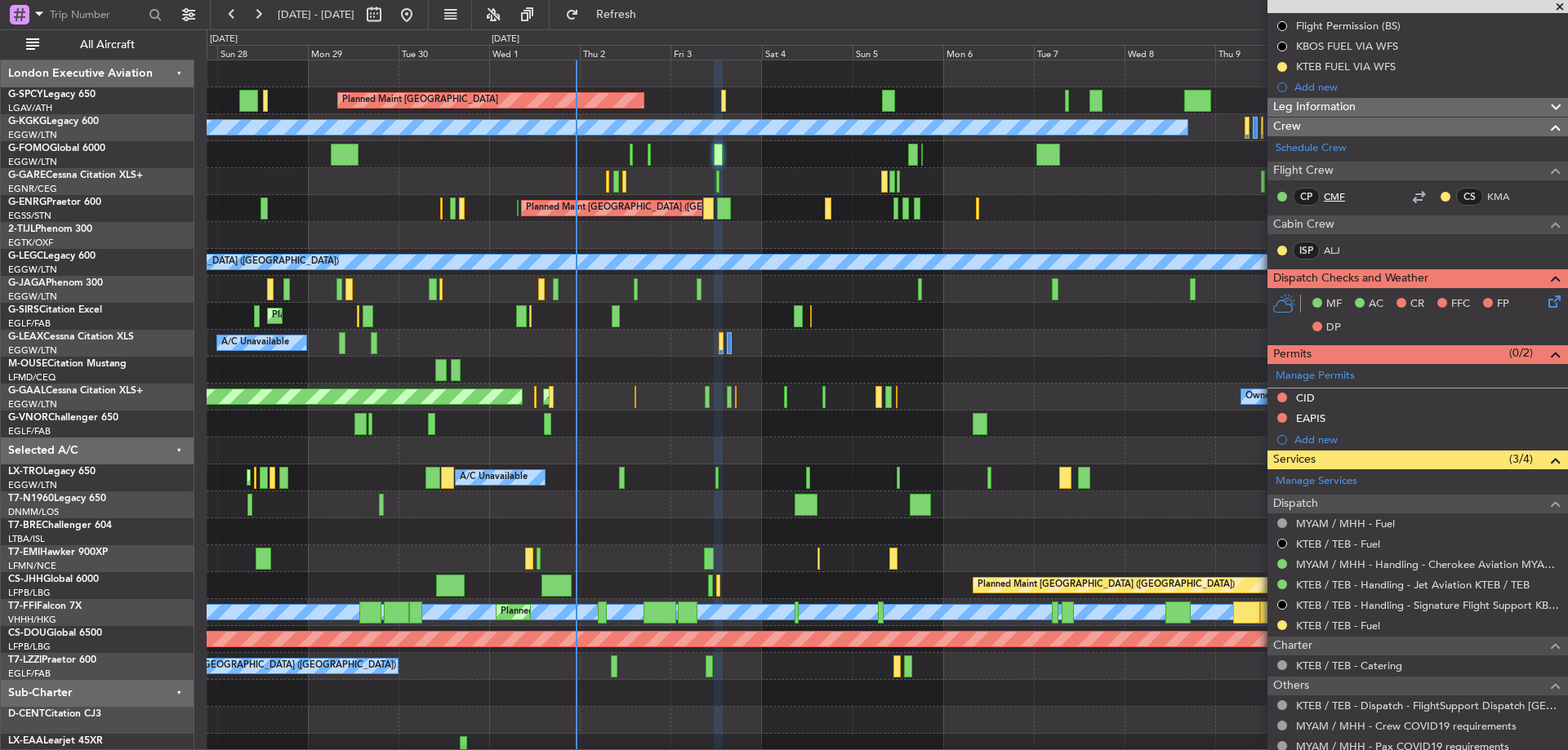
click at [1334, 196] on link "CMF" at bounding box center [1342, 197] width 36 height 15
click at [1488, 196] on link "KMA" at bounding box center [1505, 197] width 36 height 15
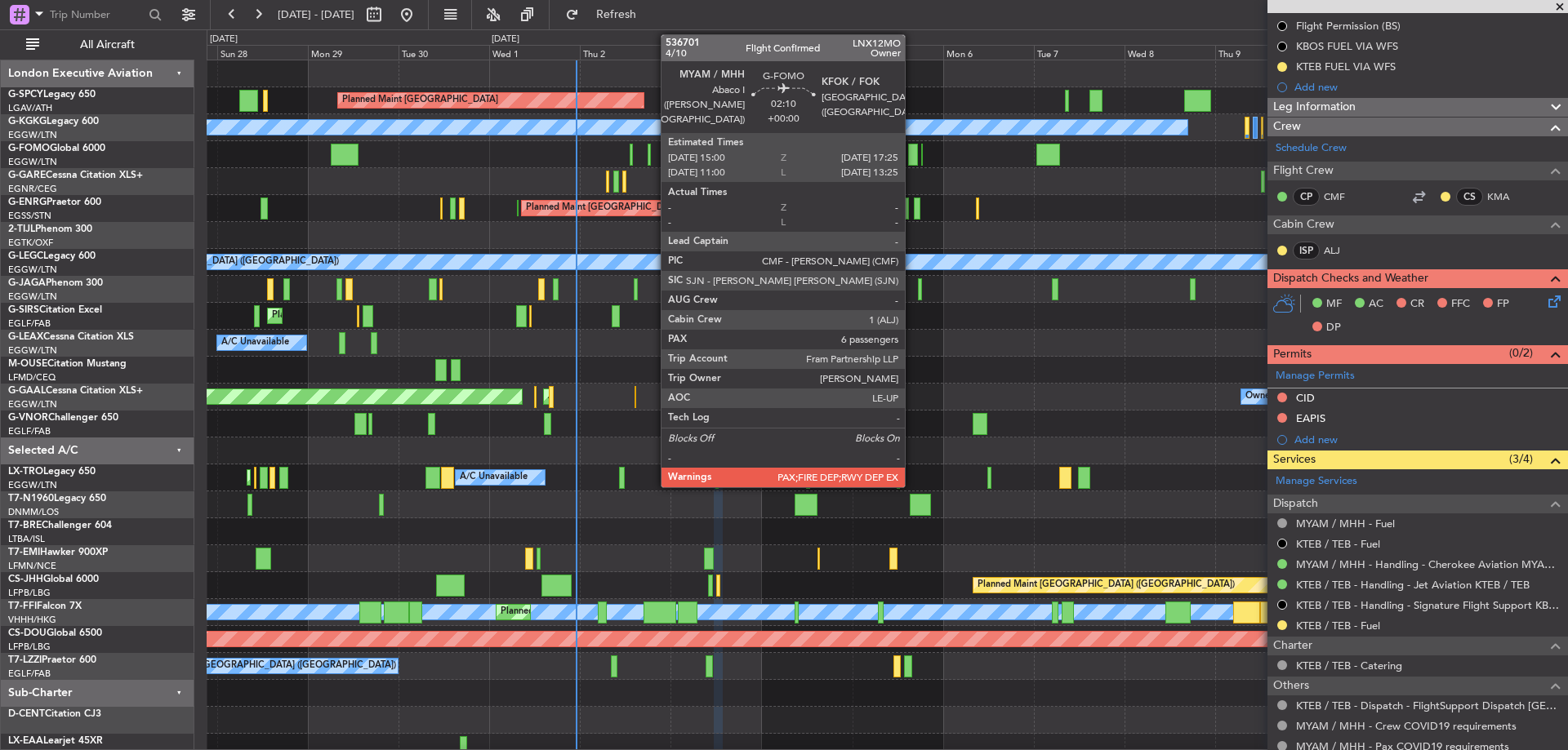
click at [912, 151] on div at bounding box center [913, 155] width 9 height 22
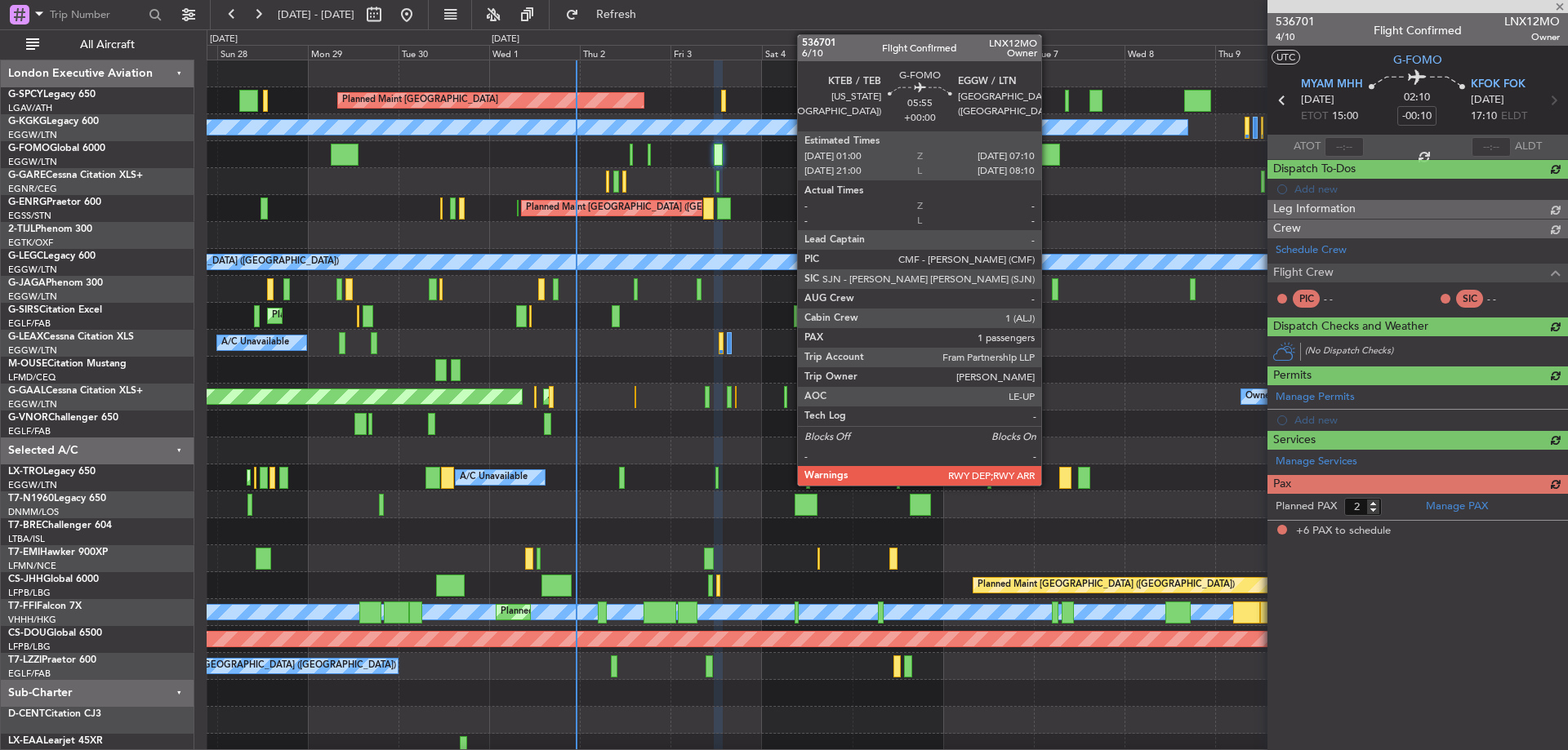
type input "6"
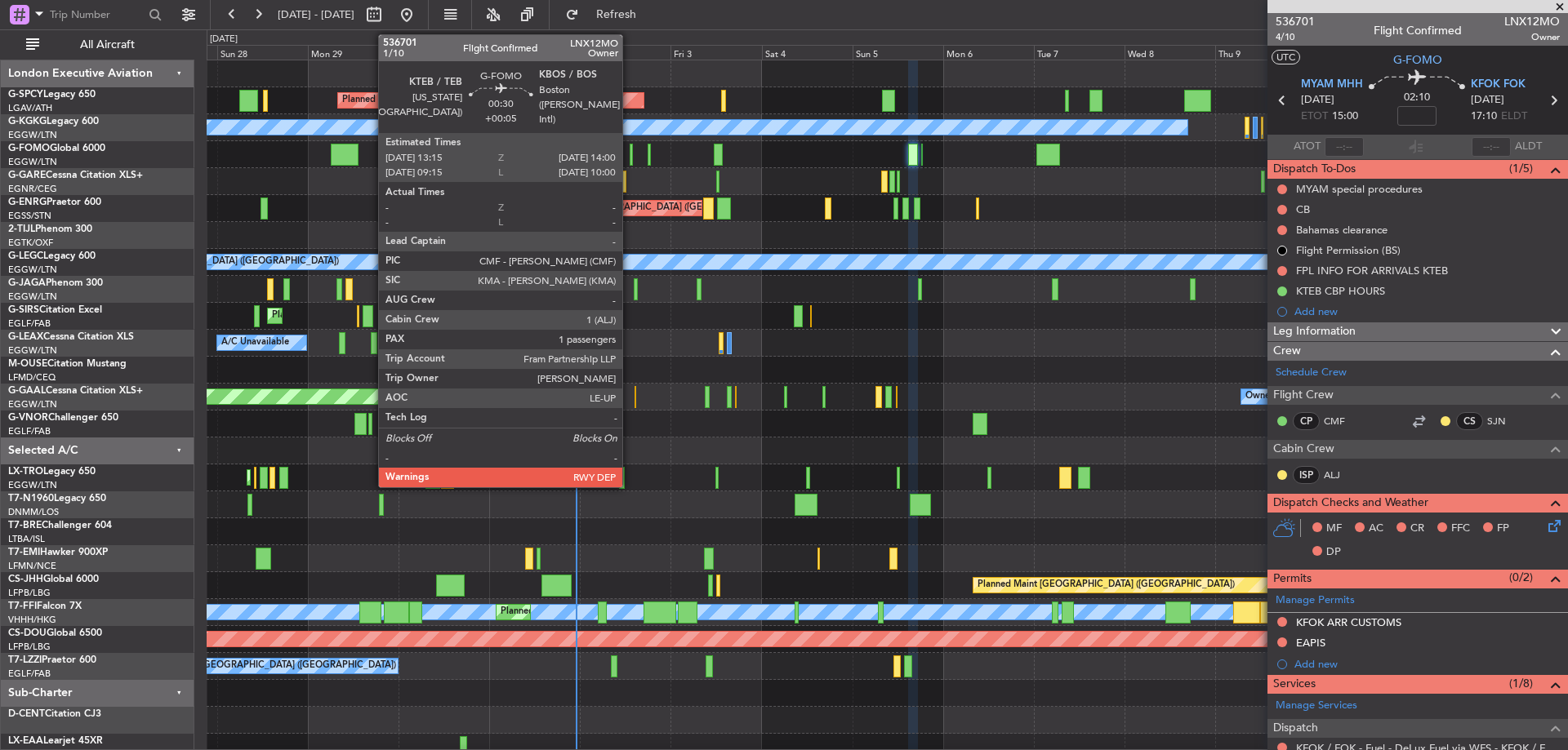
click at [630, 157] on div at bounding box center [631, 155] width 3 height 22
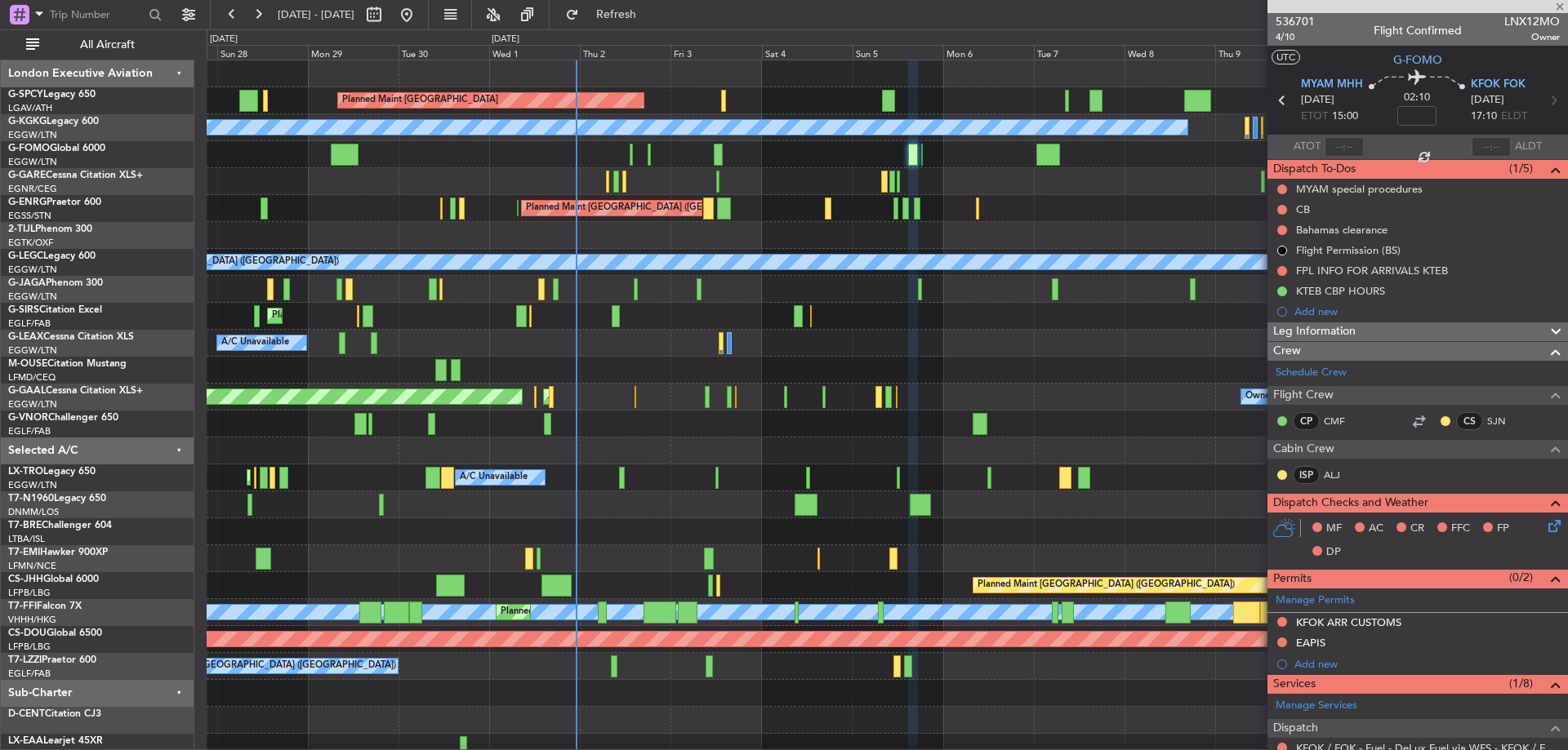
type input "+00:05"
type input "1"
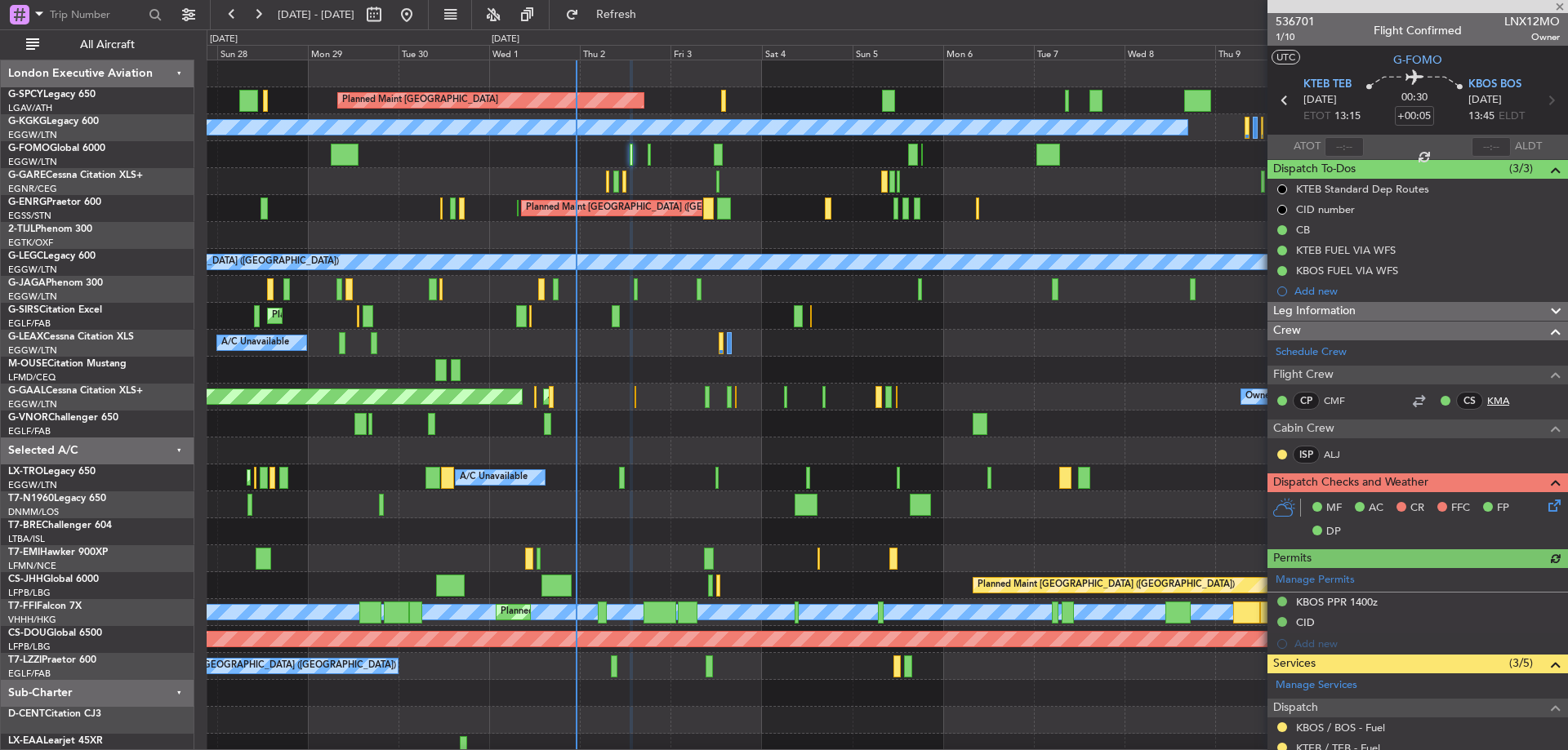
click at [1489, 397] on link "KMA" at bounding box center [1505, 401] width 36 height 15
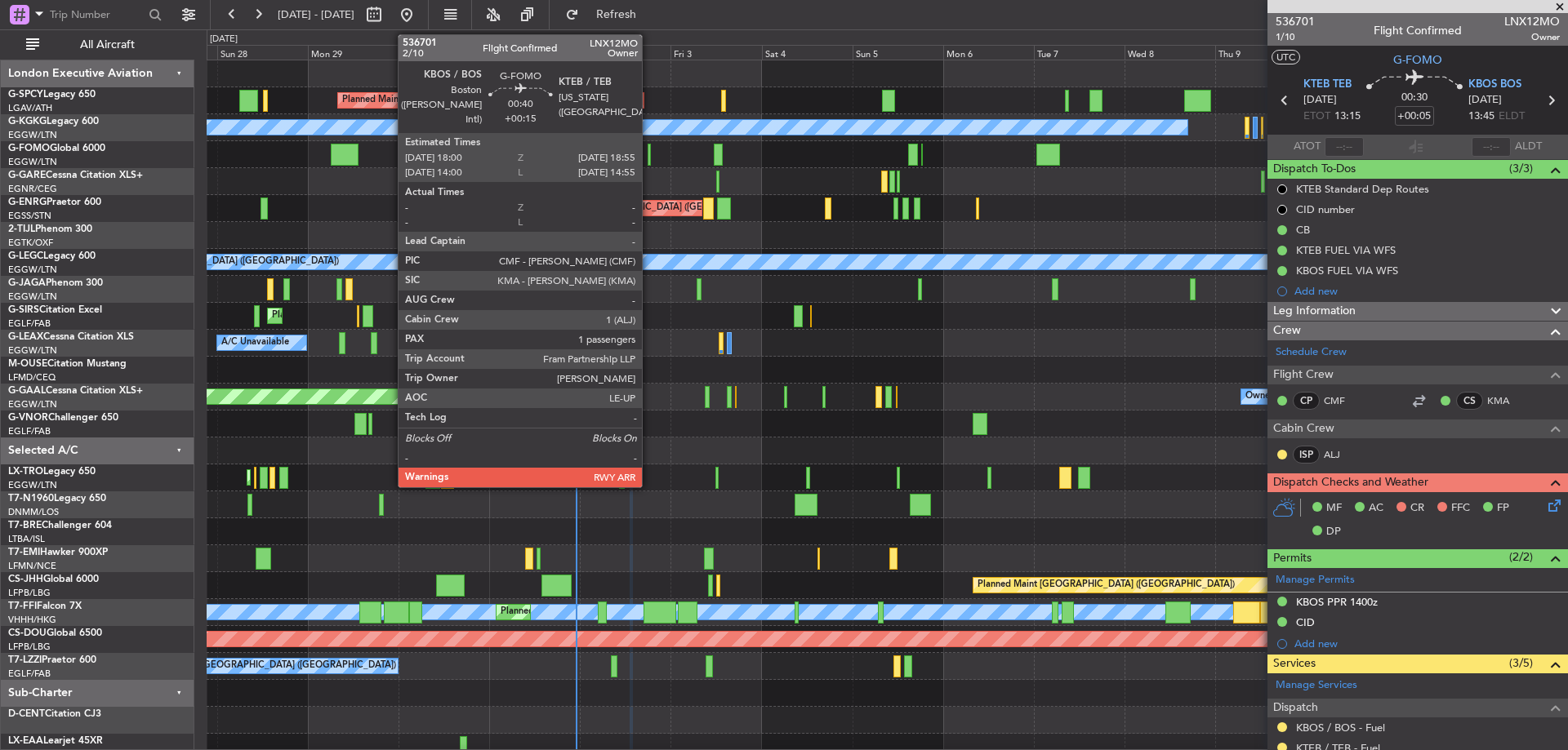
click at [649, 145] on div at bounding box center [649, 155] width 4 height 22
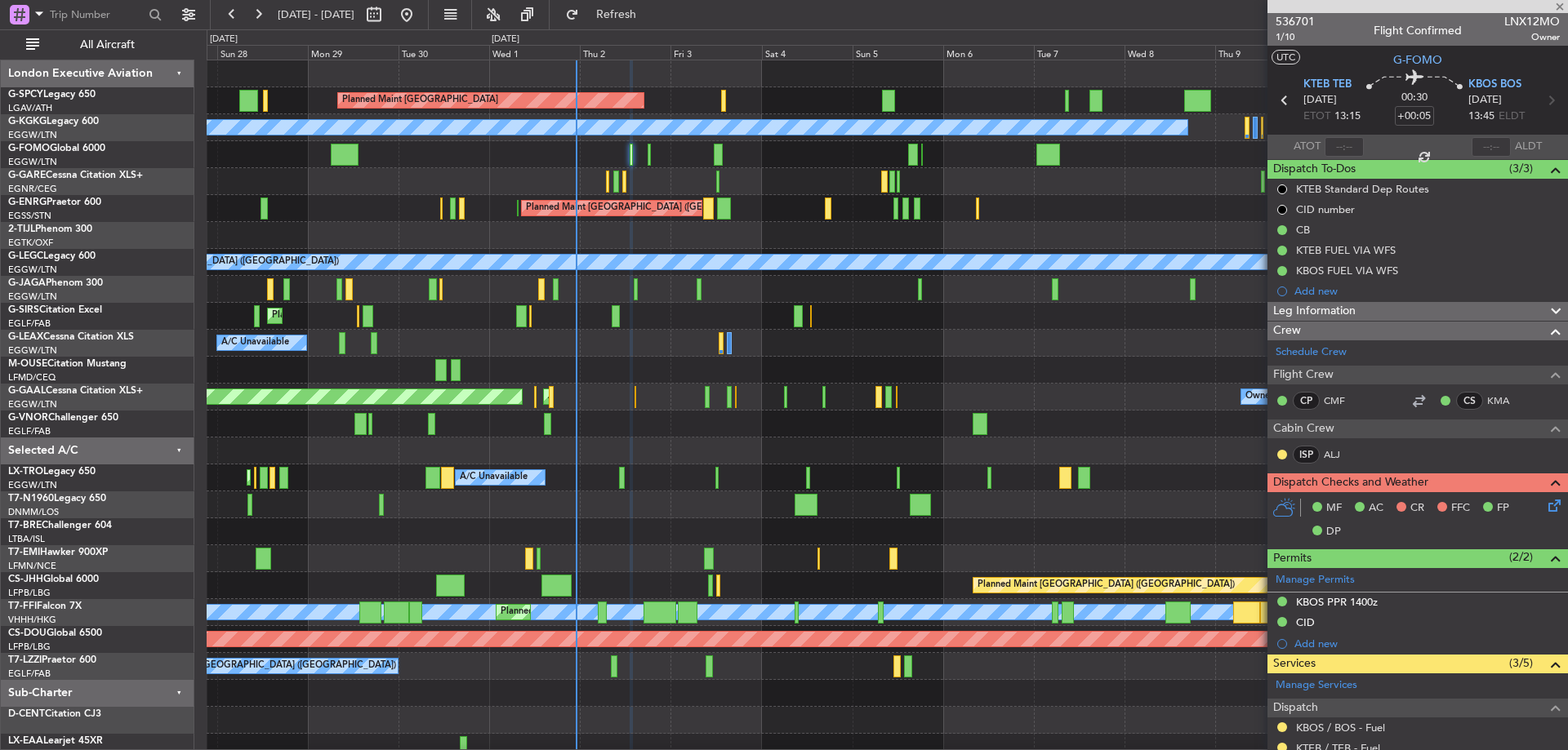
type input "+00:15"
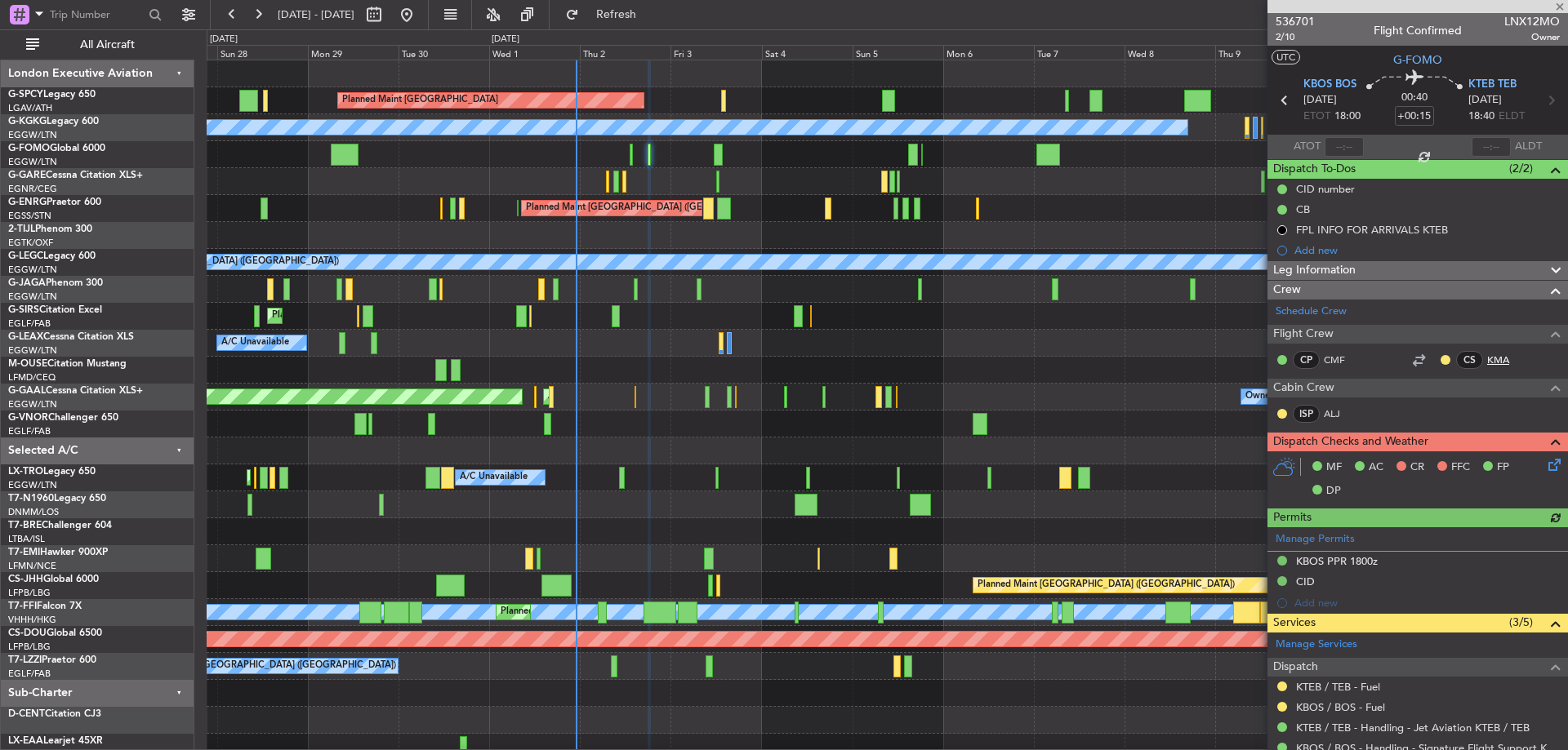
click at [1488, 362] on link "KMA" at bounding box center [1505, 360] width 36 height 15
